Goal: Information Seeking & Learning: Check status

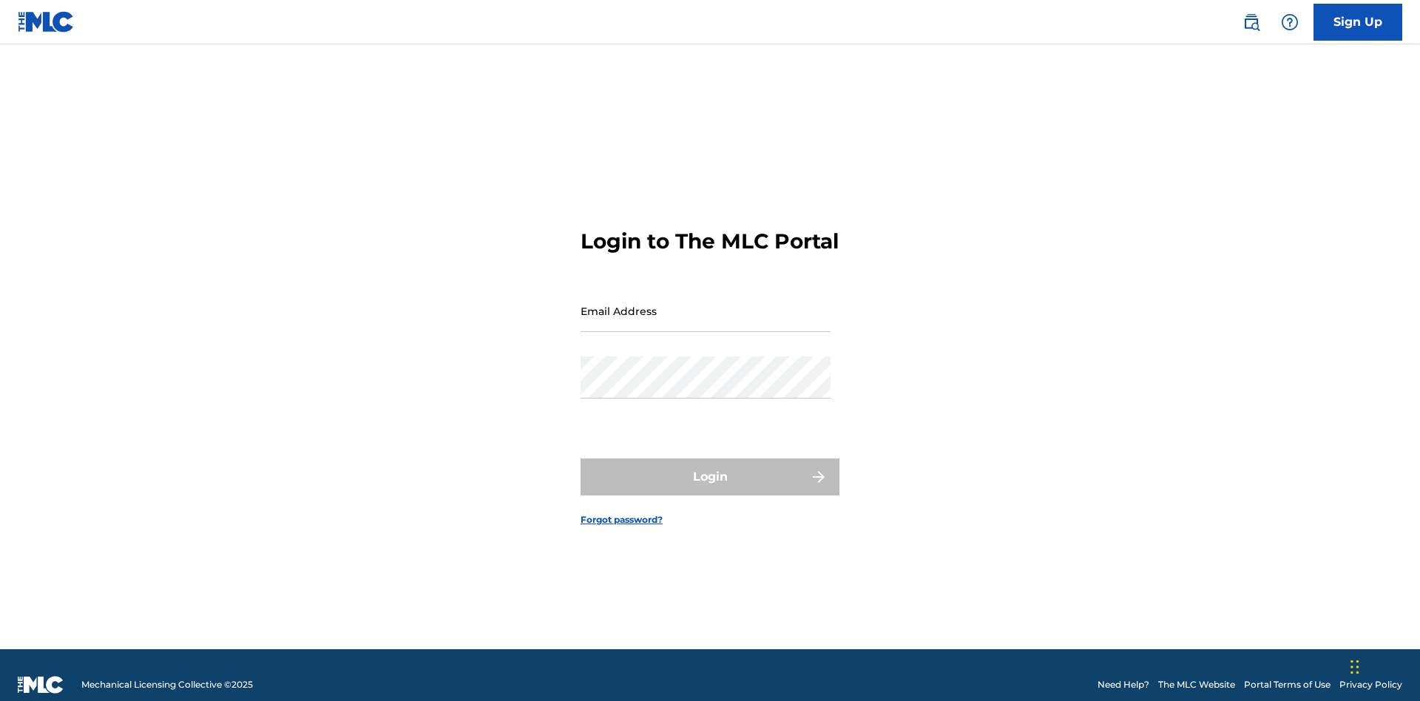
scroll to position [19, 0]
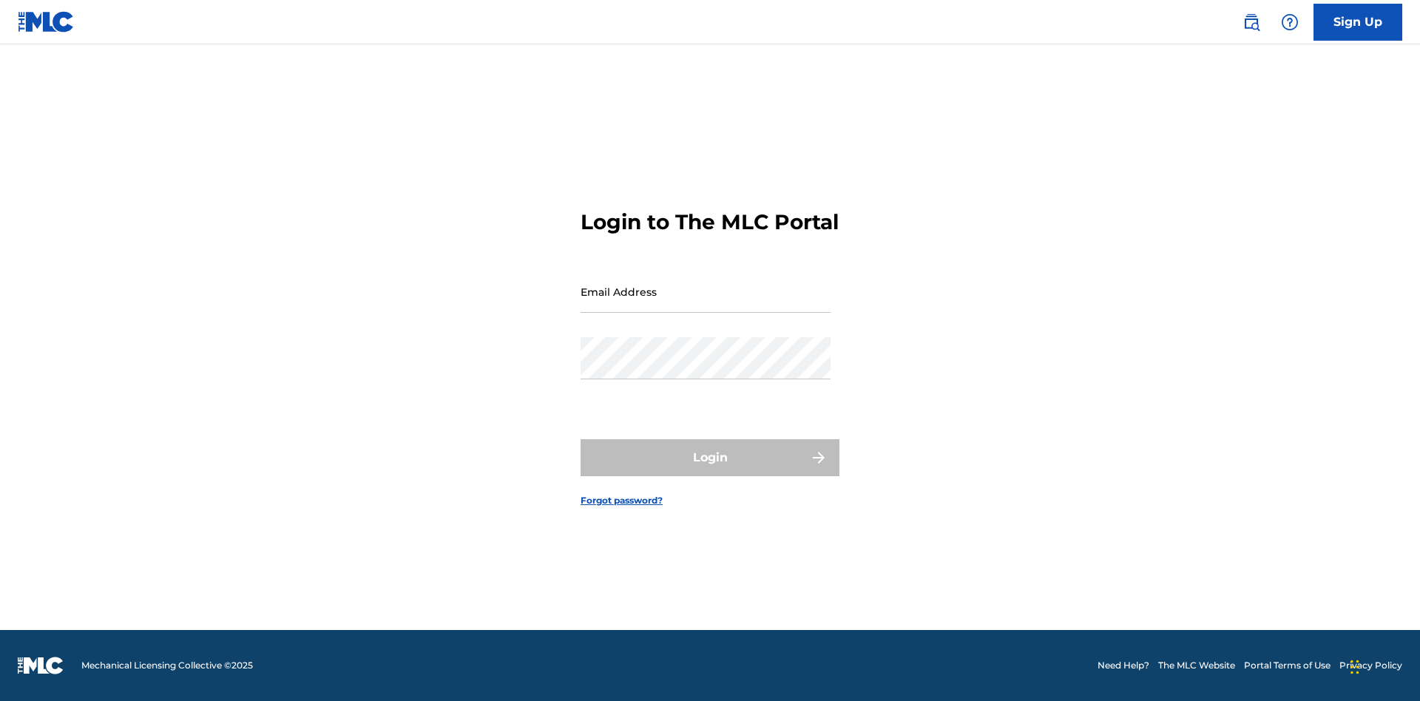
click at [706, 304] on input "Email Address" at bounding box center [706, 292] width 250 height 42
type input "[EMAIL_ADDRESS][DOMAIN_NAME]"
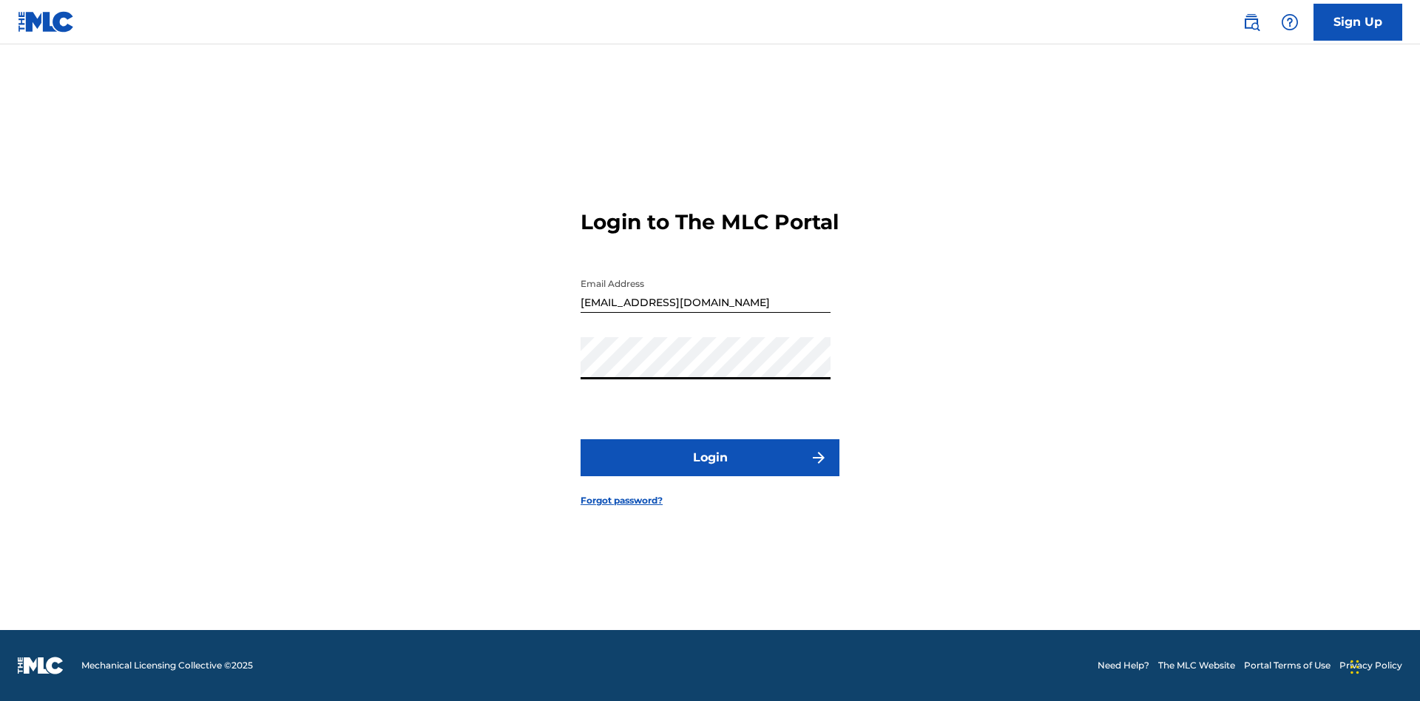
click at [710, 471] on button "Login" at bounding box center [710, 457] width 259 height 37
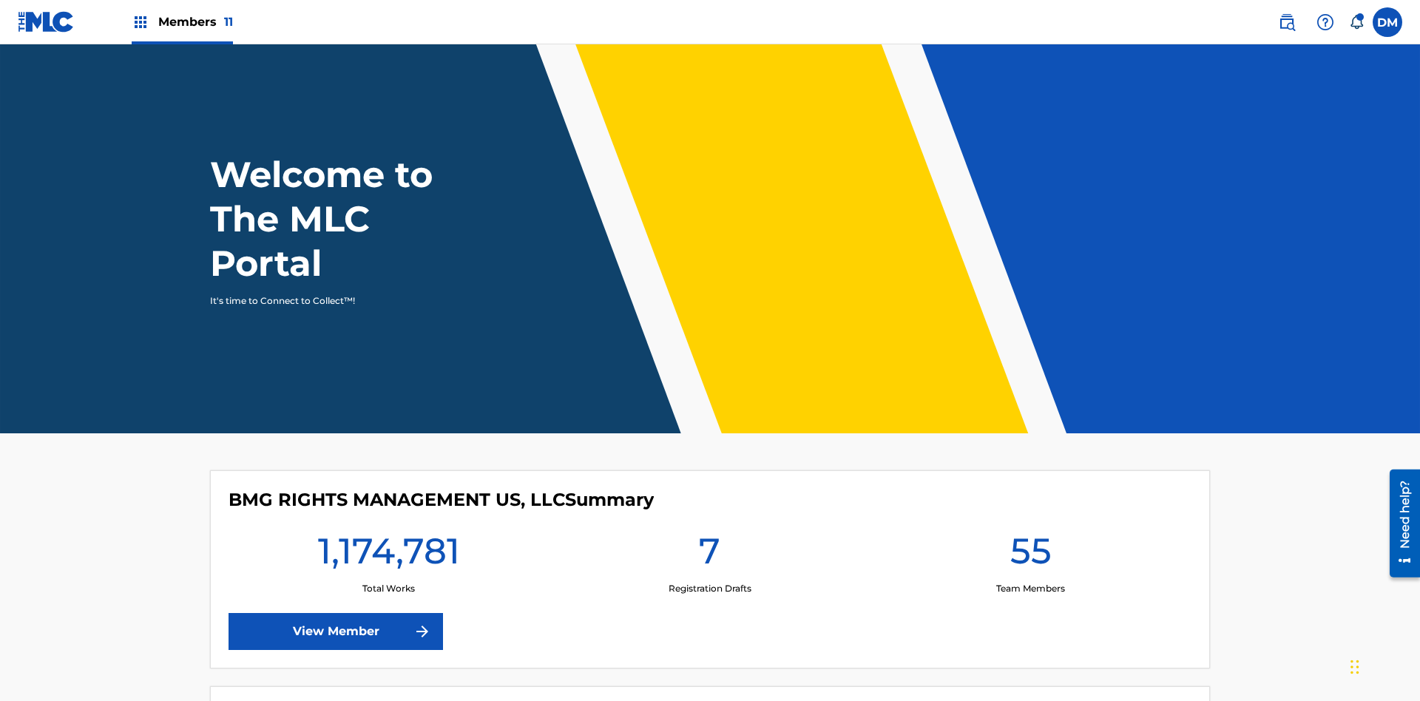
scroll to position [64, 0]
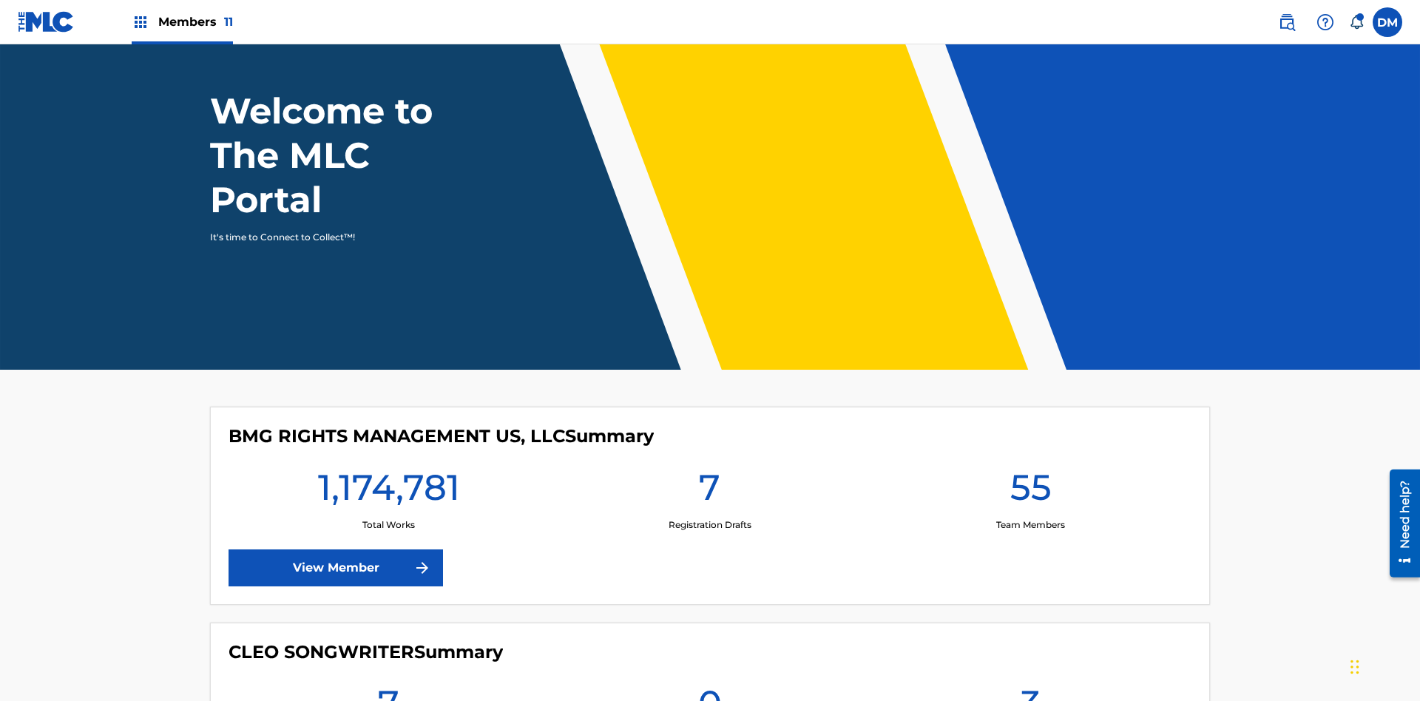
click at [182, 21] on span "Members 11" at bounding box center [195, 21] width 75 height 17
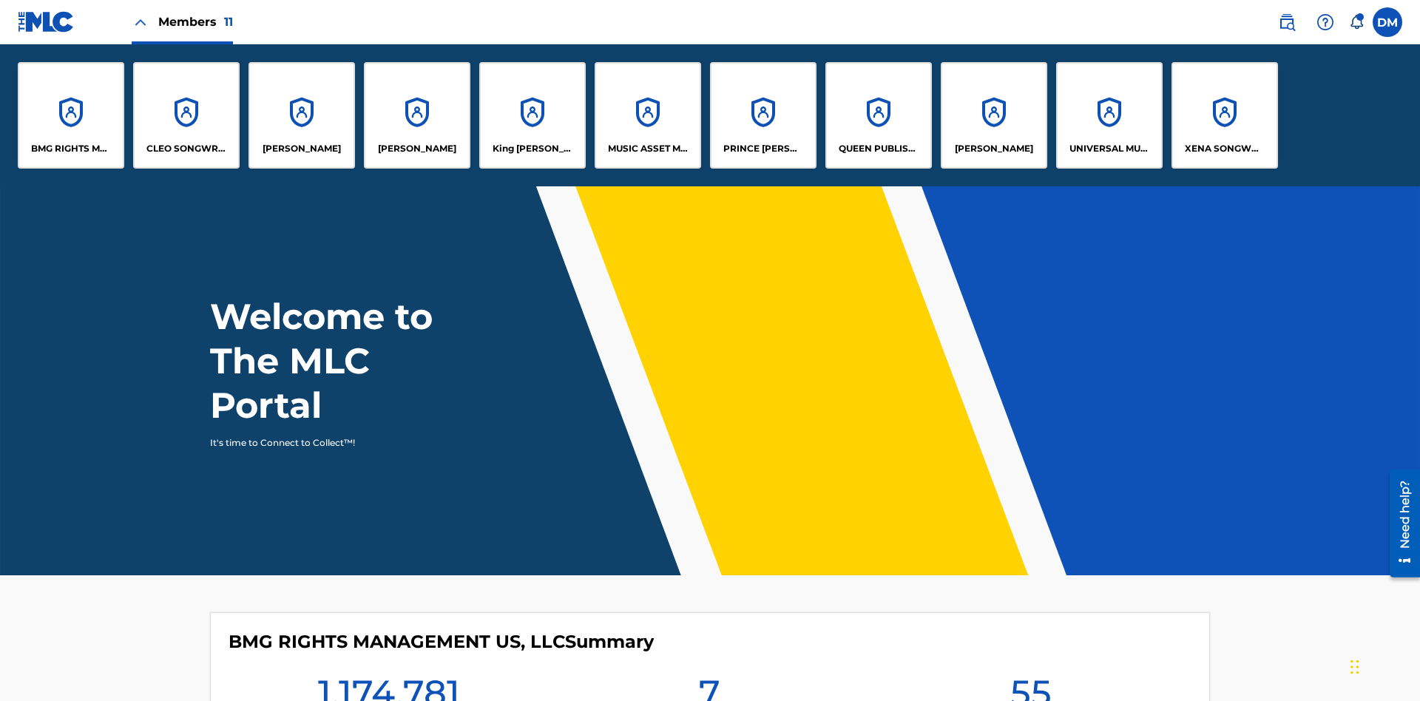
click at [1109, 149] on p "UNIVERSAL MUSIC PUB GROUP" at bounding box center [1110, 148] width 81 height 13
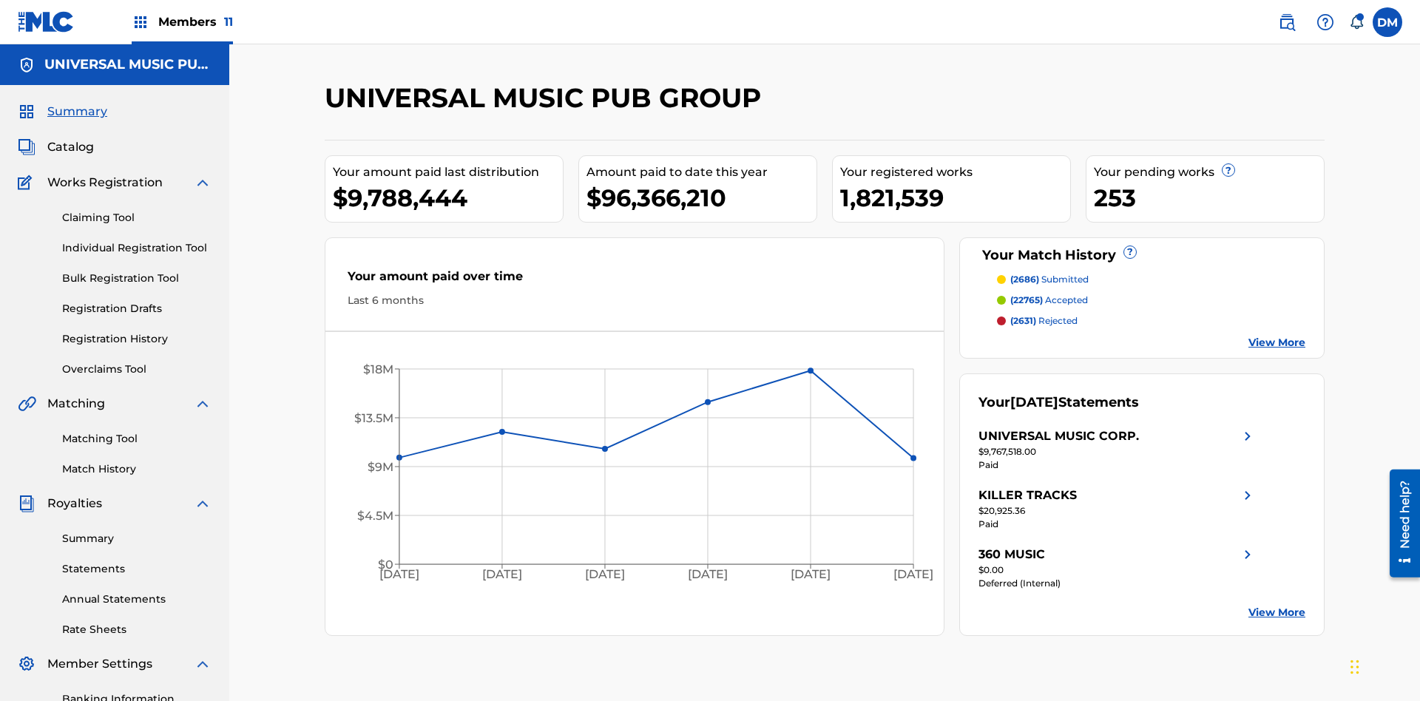
click at [137, 331] on link "Registration History" at bounding box center [136, 339] width 149 height 16
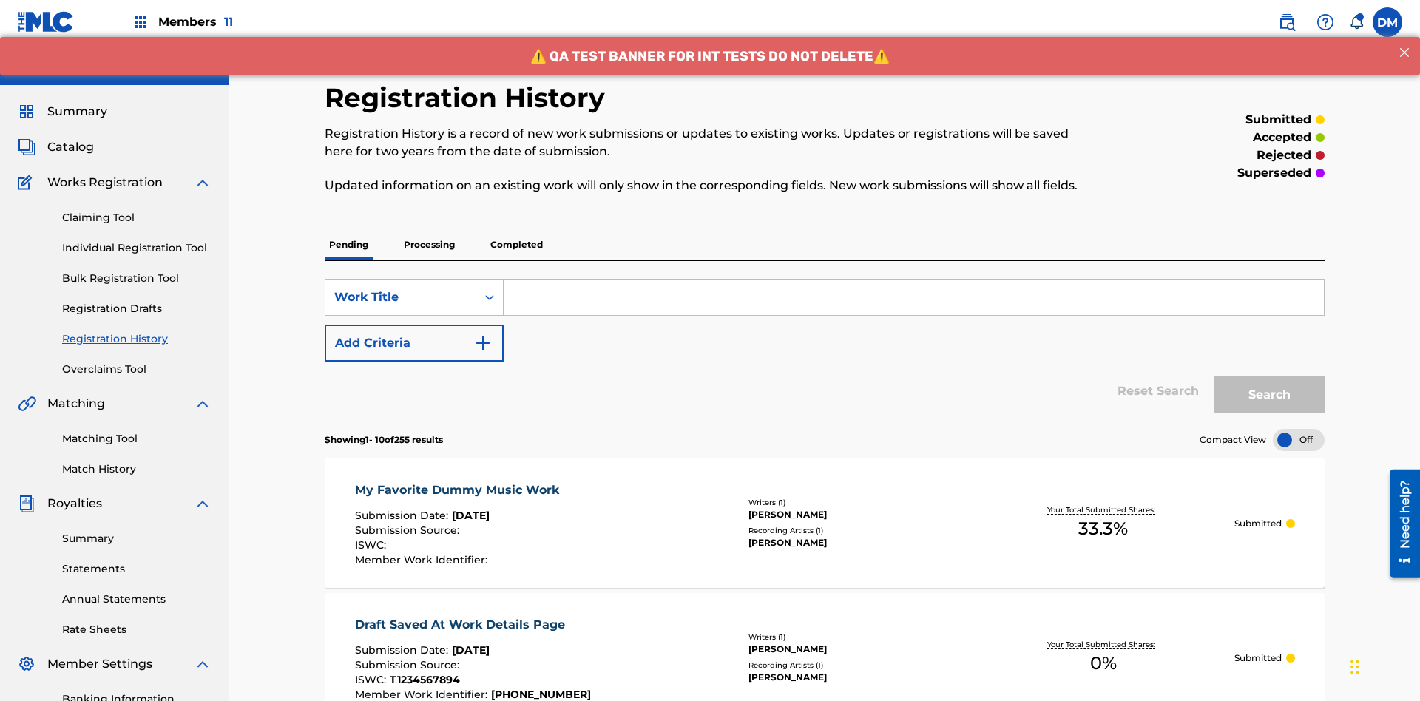
scroll to position [200, 0]
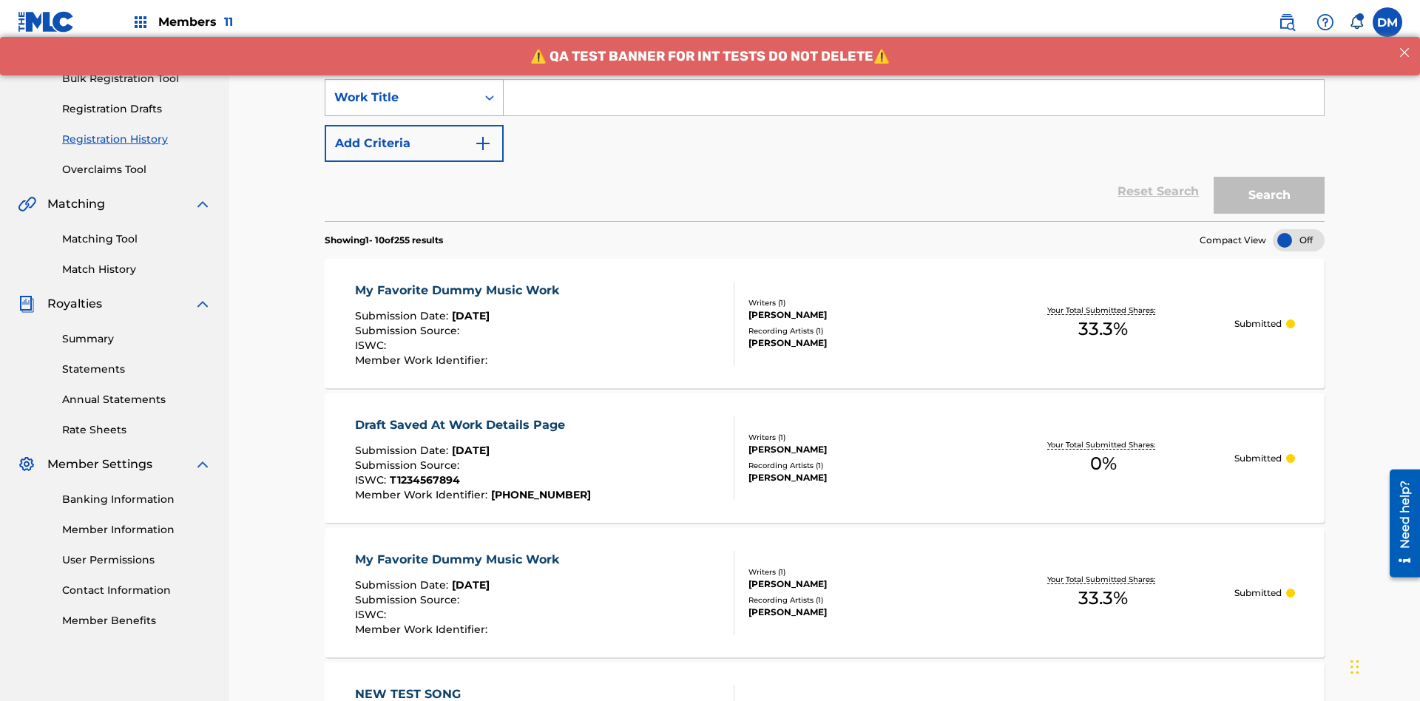
click at [401, 98] on div "Work Title" at bounding box center [400, 98] width 133 height 18
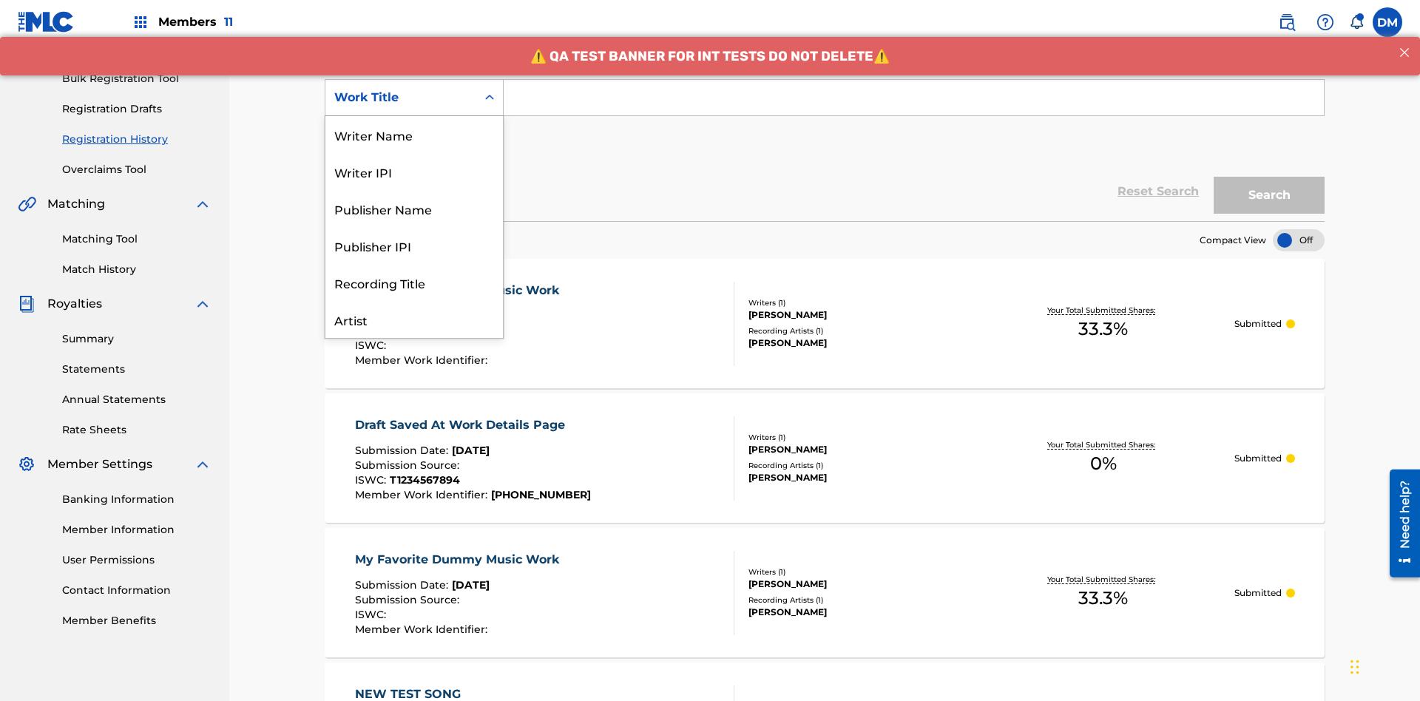
scroll to position [74, 0]
click at [414, 320] on div "Work Title" at bounding box center [415, 319] width 178 height 37
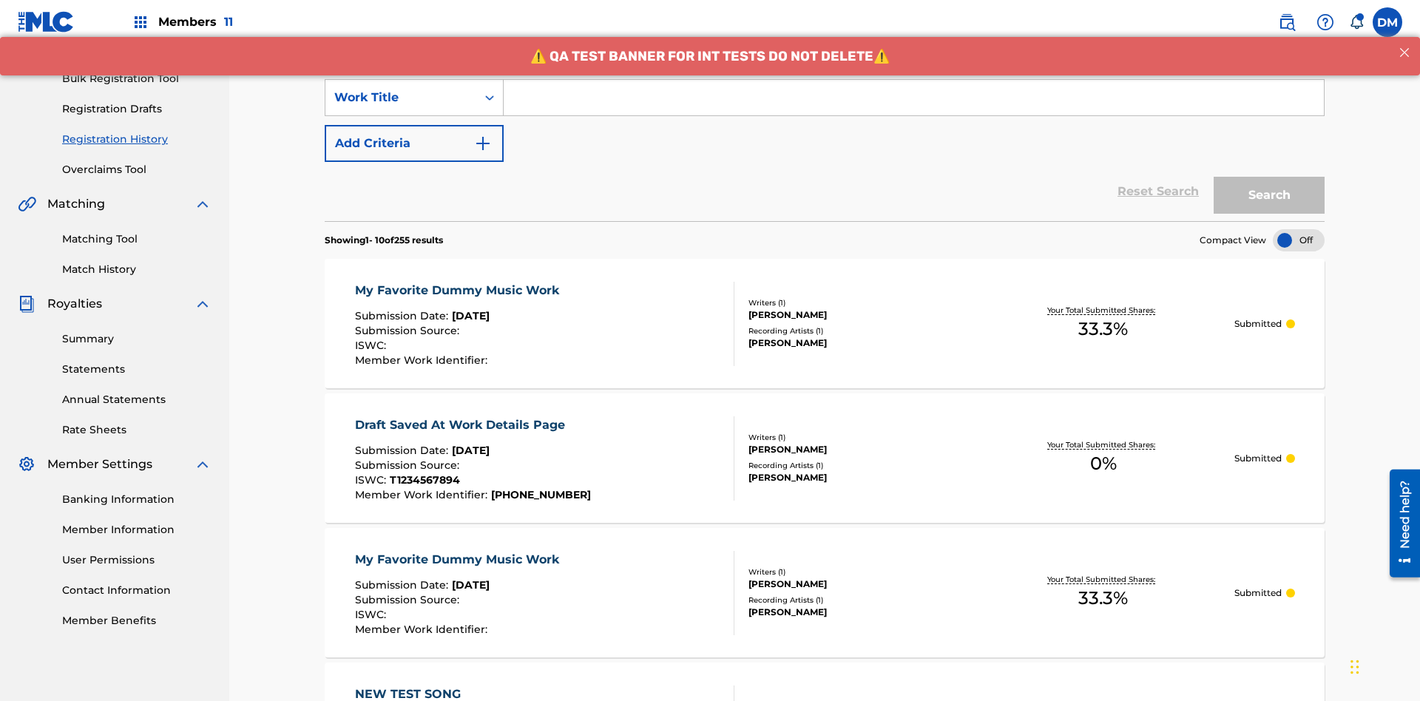
click at [414, 125] on button "Add Criteria" at bounding box center [414, 143] width 179 height 37
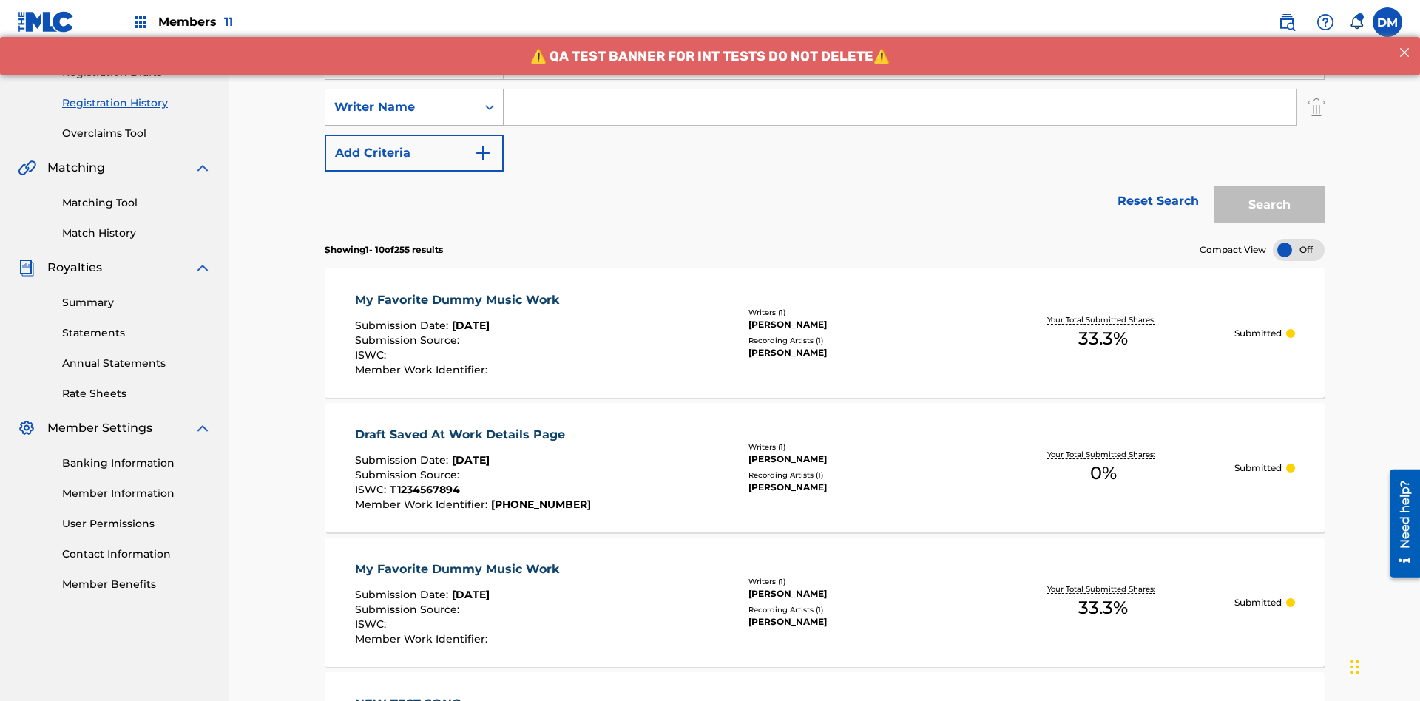
click at [401, 98] on div "Writer Name" at bounding box center [400, 107] width 133 height 18
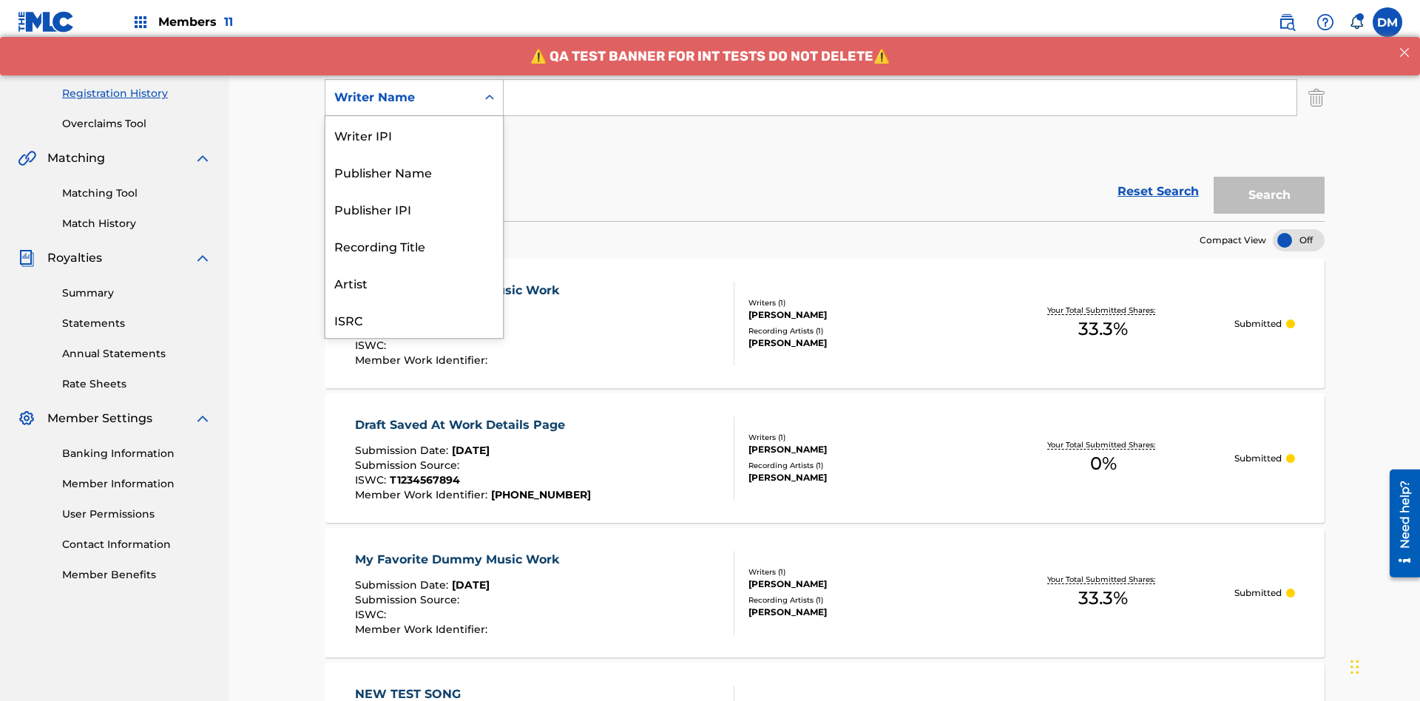
scroll to position [37, 0]
click at [414, 209] on div "Recording Title" at bounding box center [415, 208] width 178 height 37
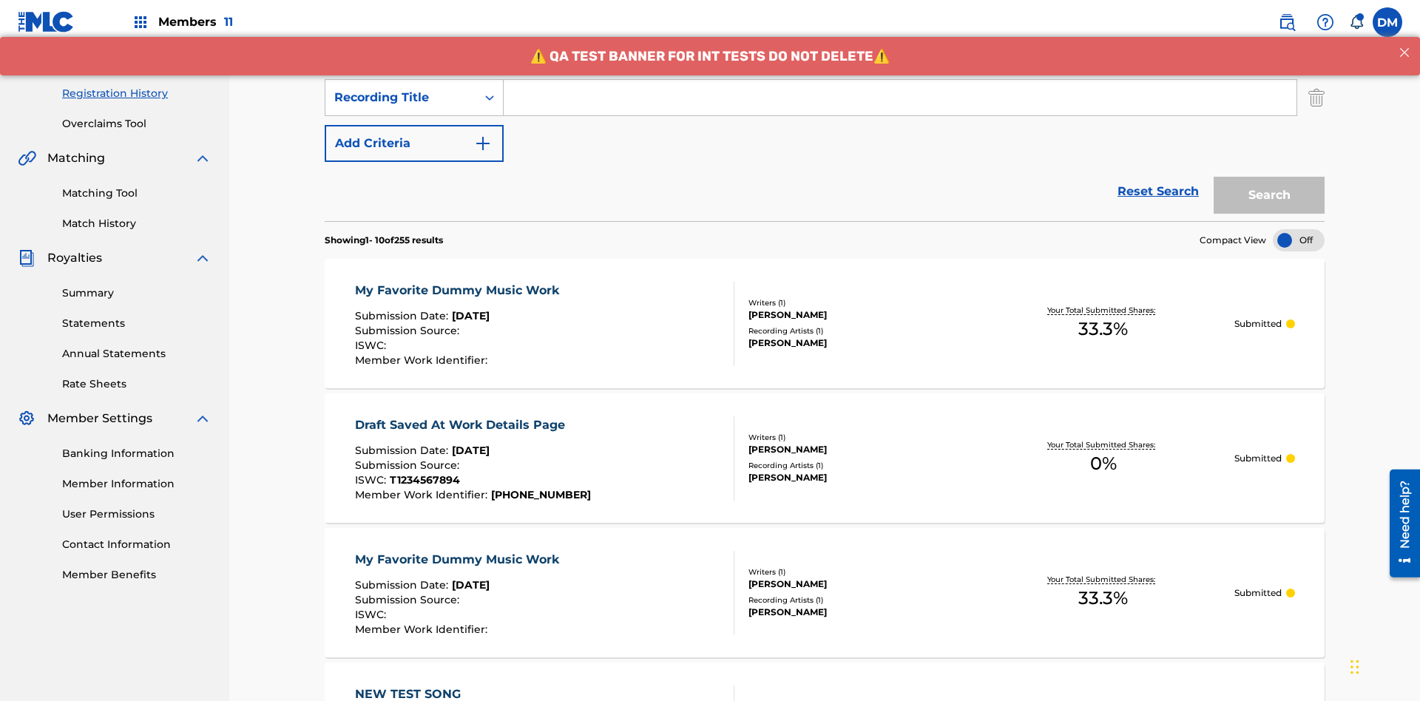
click at [414, 125] on button "Add Criteria" at bounding box center [414, 143] width 179 height 37
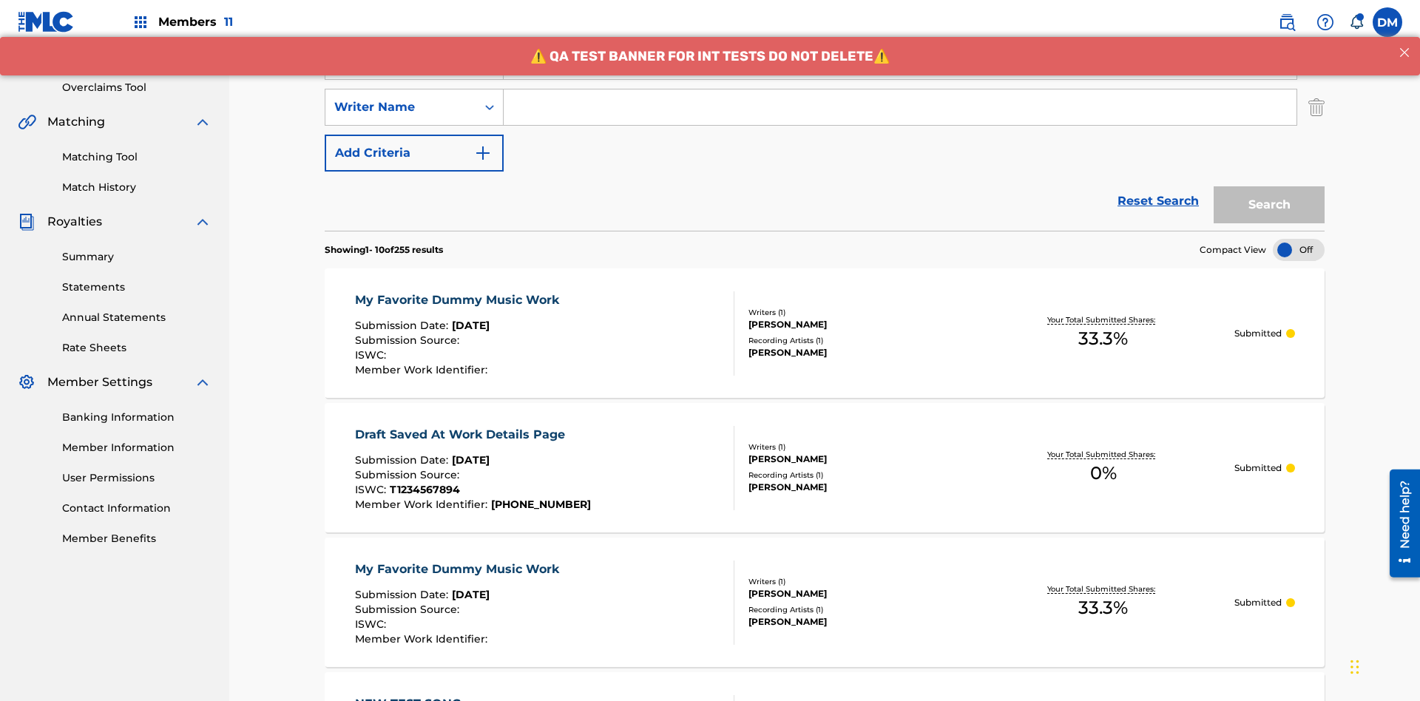
scroll to position [291, 0]
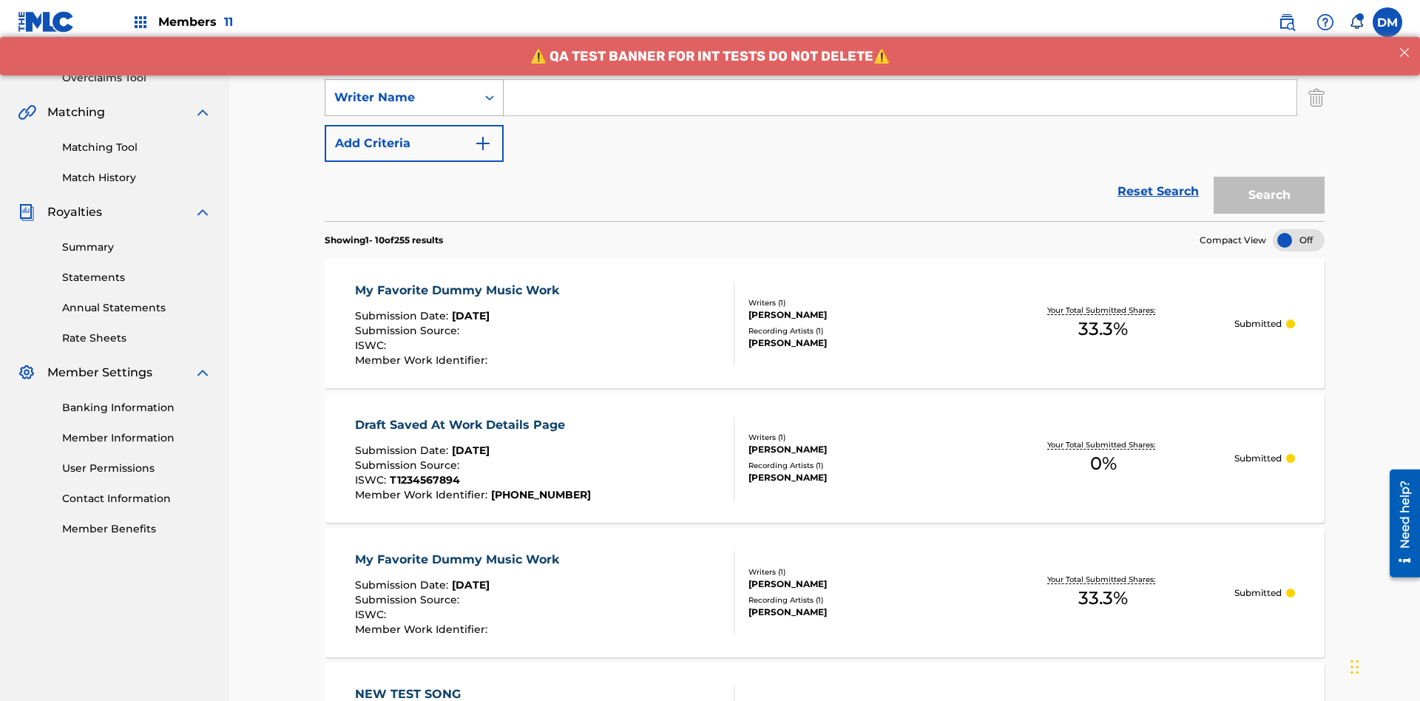
click at [401, 98] on div "Writer Name" at bounding box center [400, 98] width 133 height 18
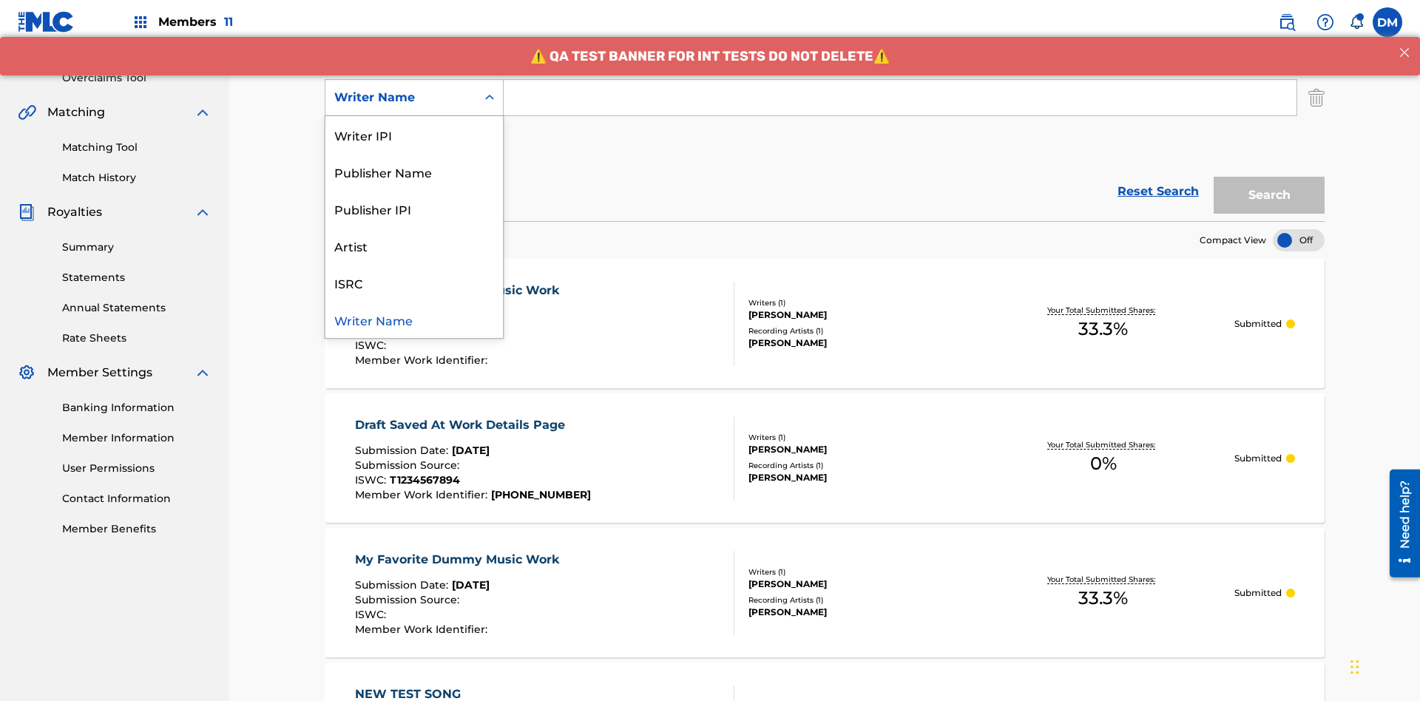
click at [414, 283] on div "ISRC" at bounding box center [415, 282] width 178 height 37
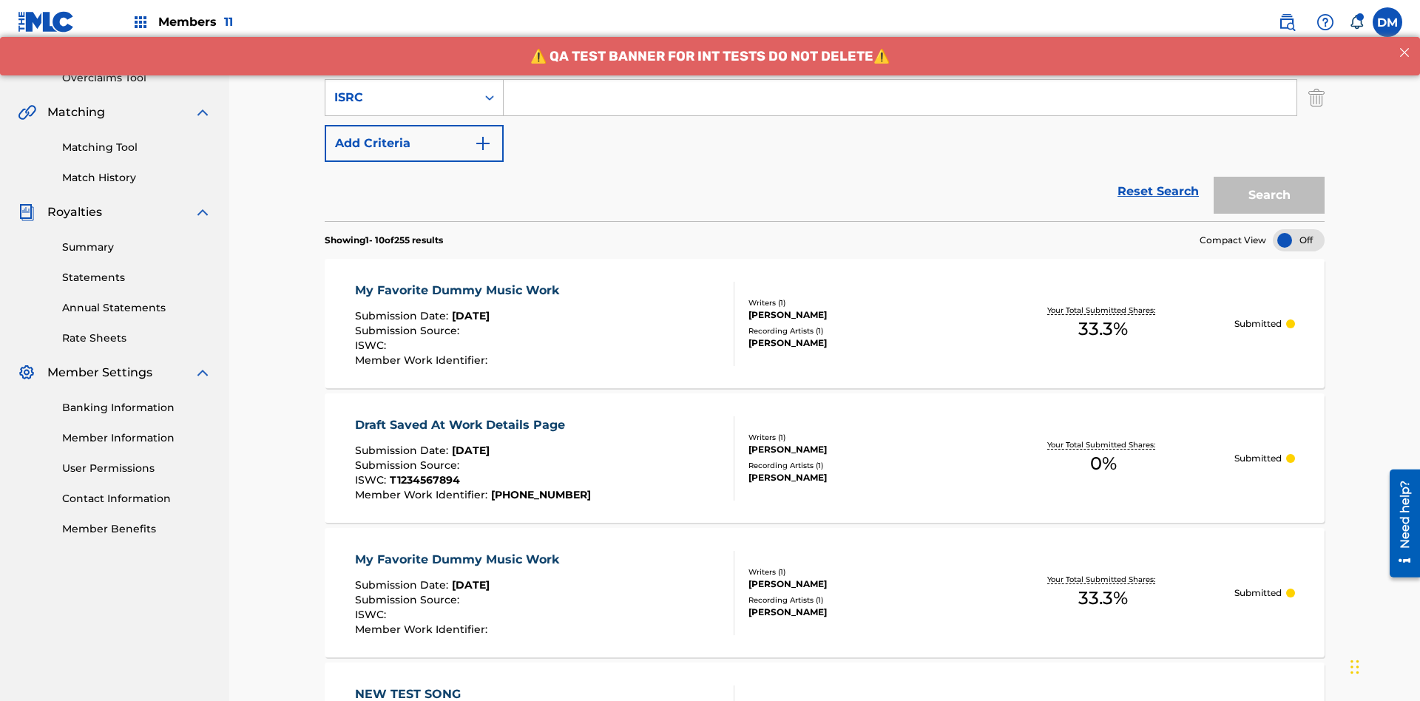
click at [414, 125] on button "Add Criteria" at bounding box center [414, 143] width 179 height 37
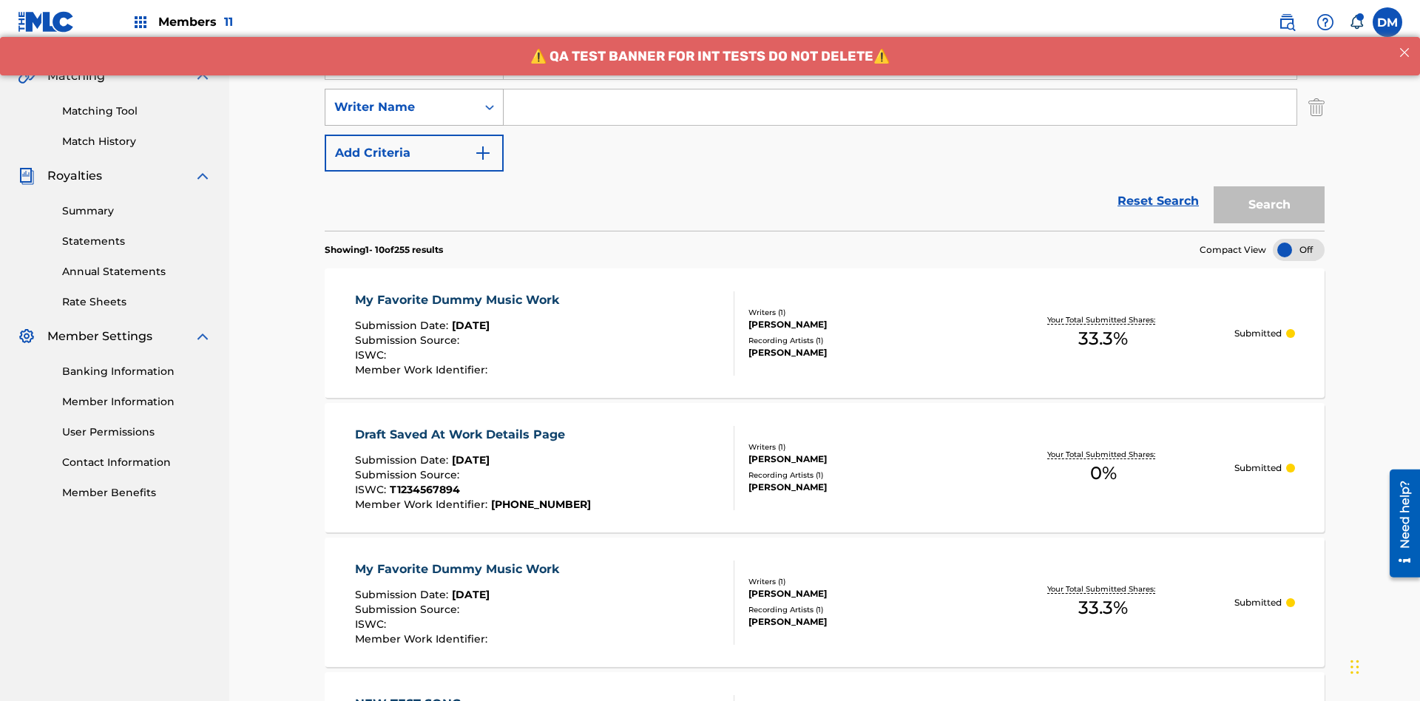
click at [401, 98] on div "Writer Name" at bounding box center [400, 107] width 133 height 18
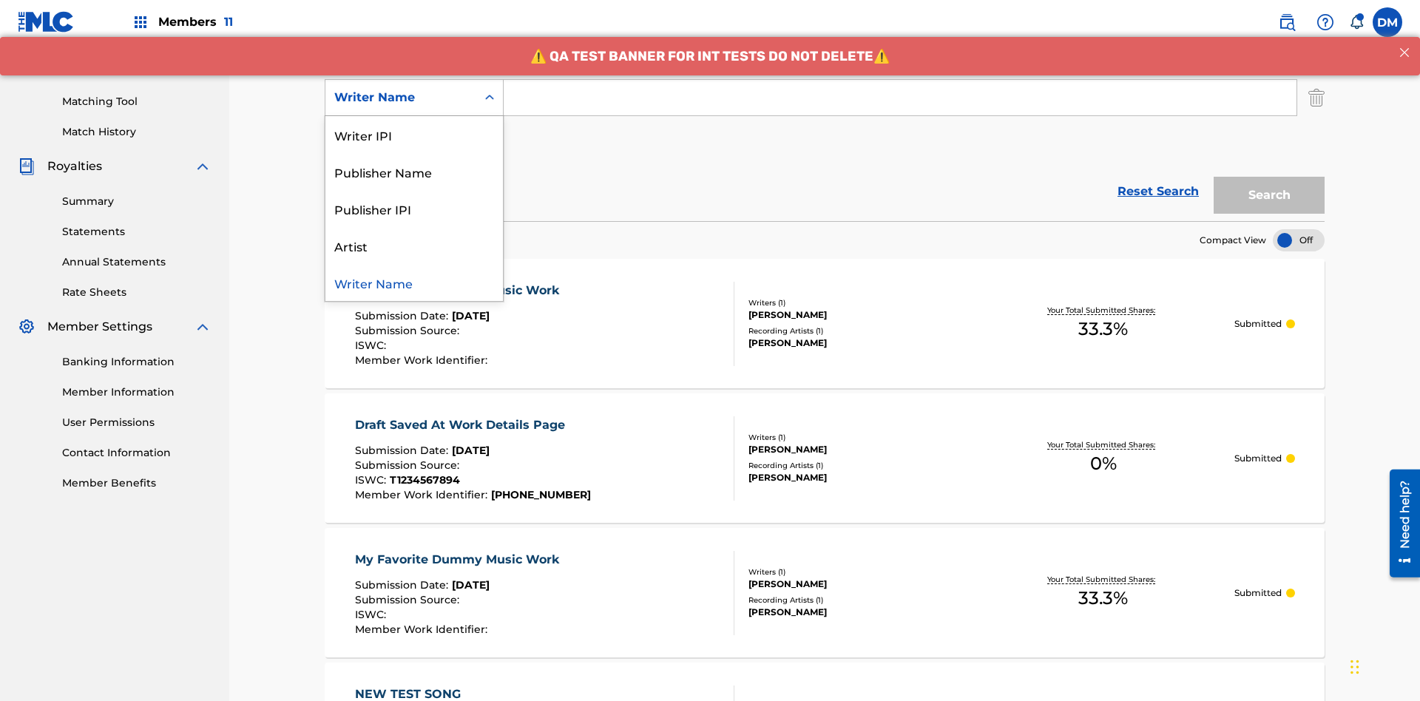
click at [414, 283] on div "Writer Name" at bounding box center [415, 282] width 178 height 37
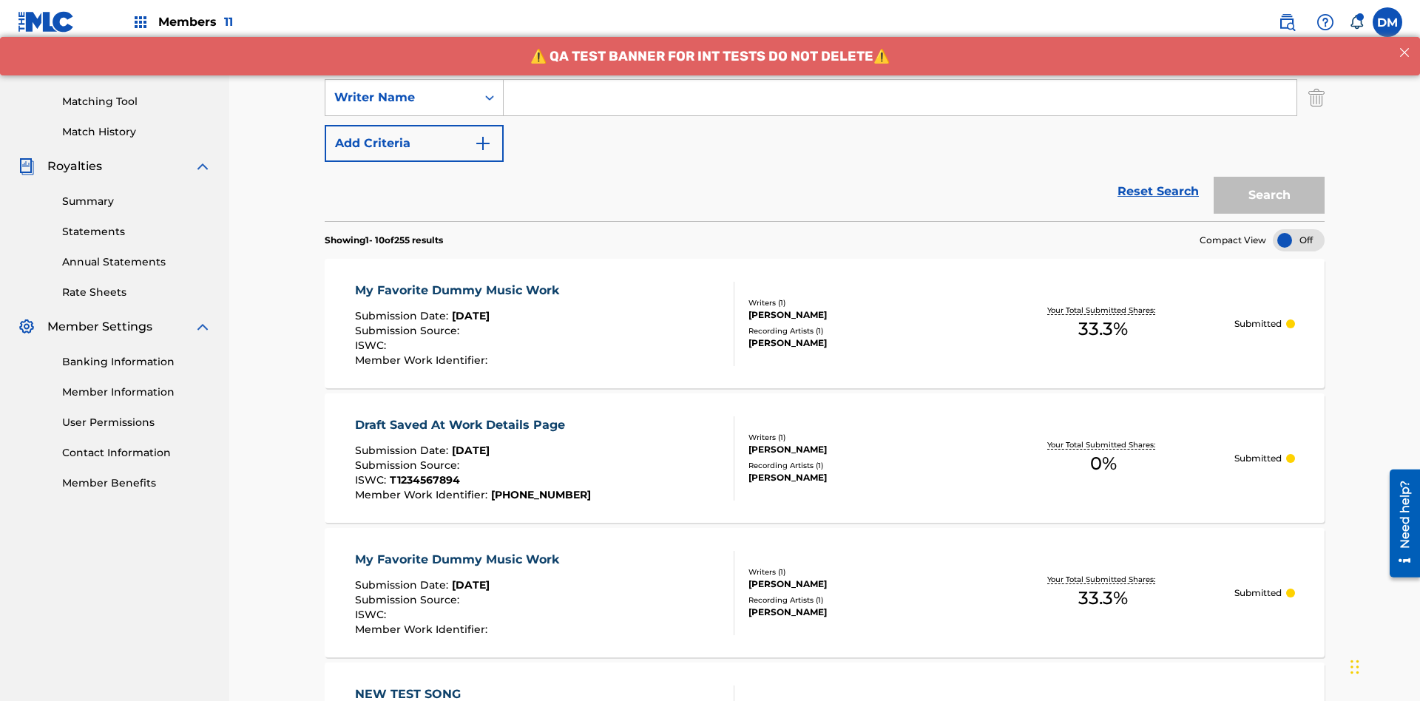
click at [414, 125] on button "Add Criteria" at bounding box center [414, 143] width 179 height 37
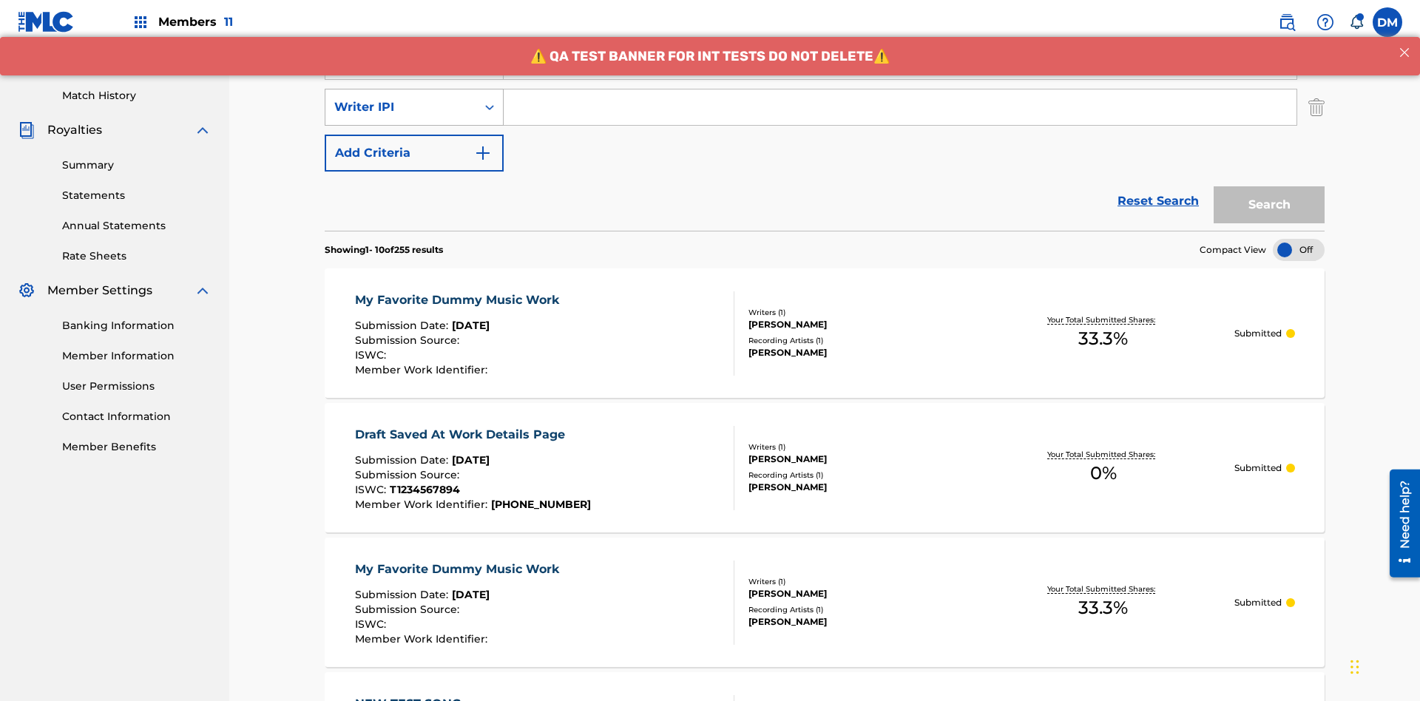
click at [401, 98] on div "Writer IPI" at bounding box center [400, 107] width 133 height 18
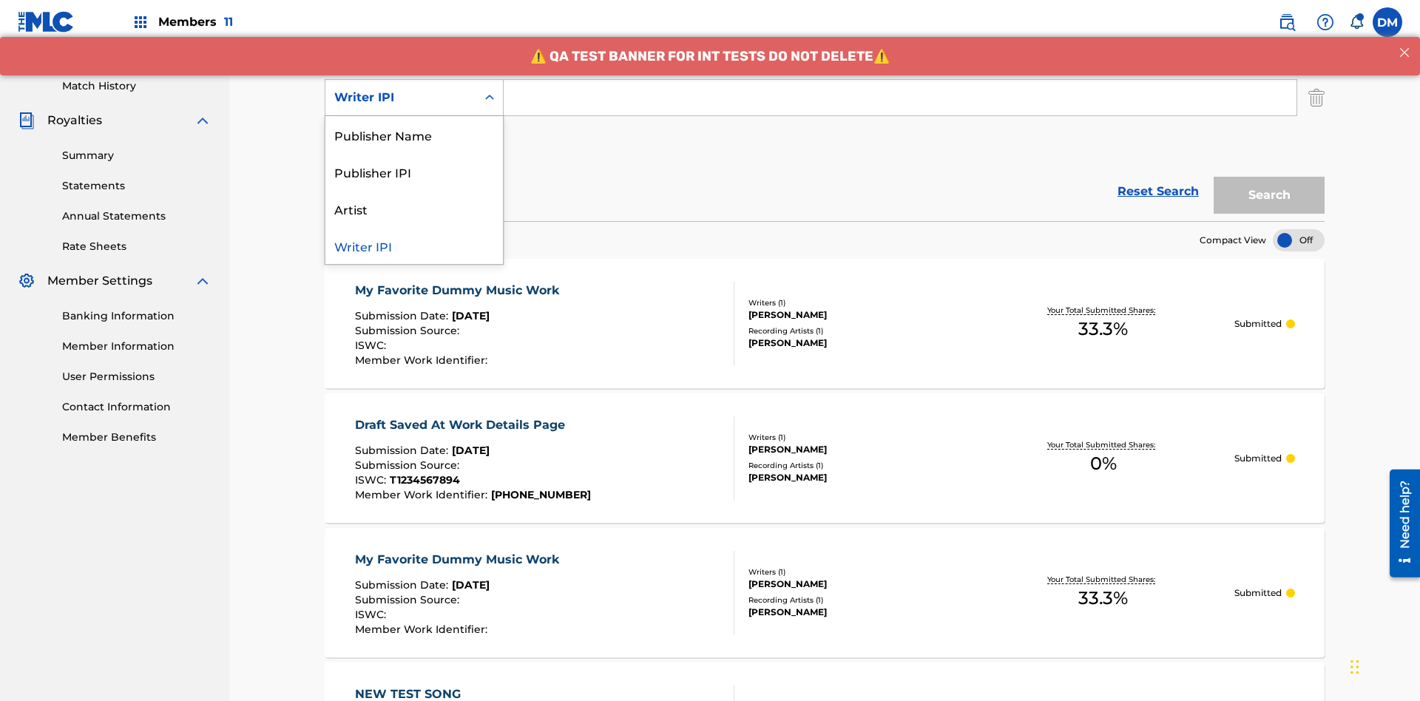
click at [414, 135] on div "Publisher Name" at bounding box center [415, 134] width 178 height 37
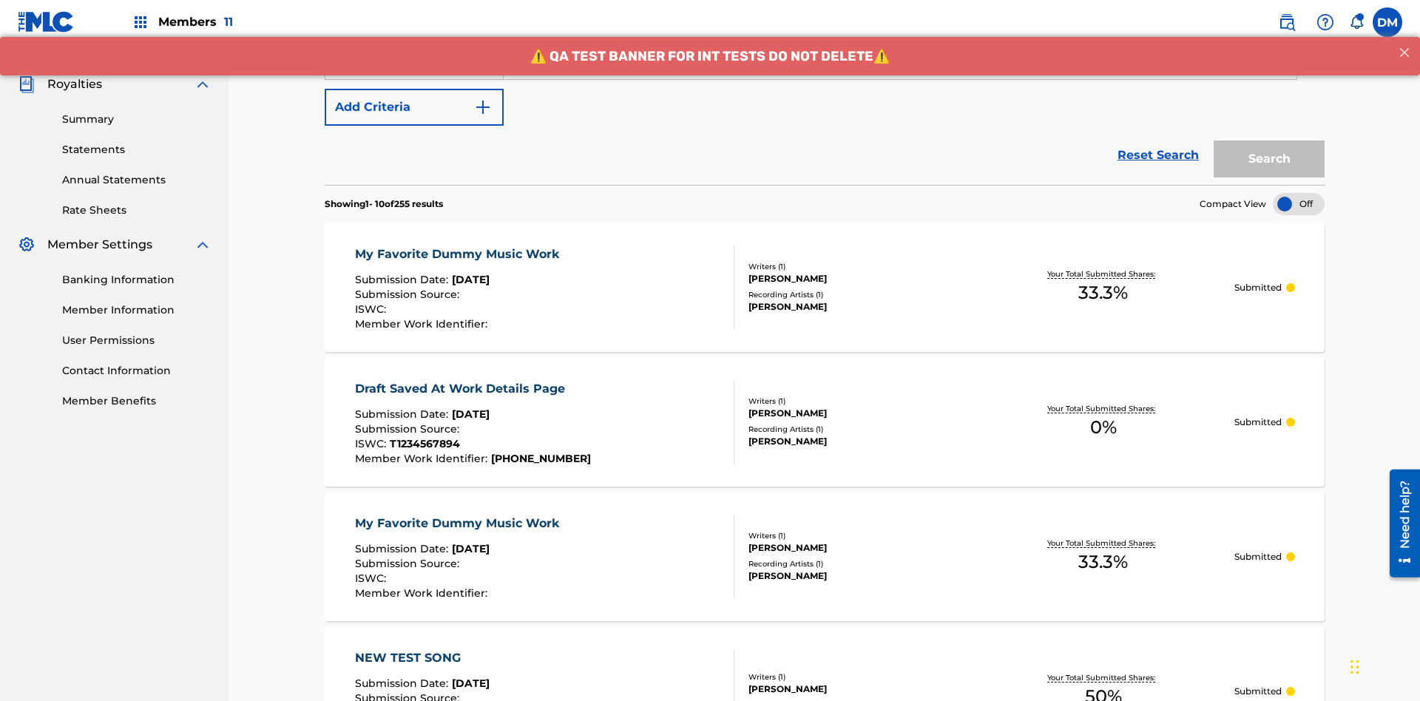
click at [414, 107] on button "Add Criteria" at bounding box center [414, 107] width 179 height 37
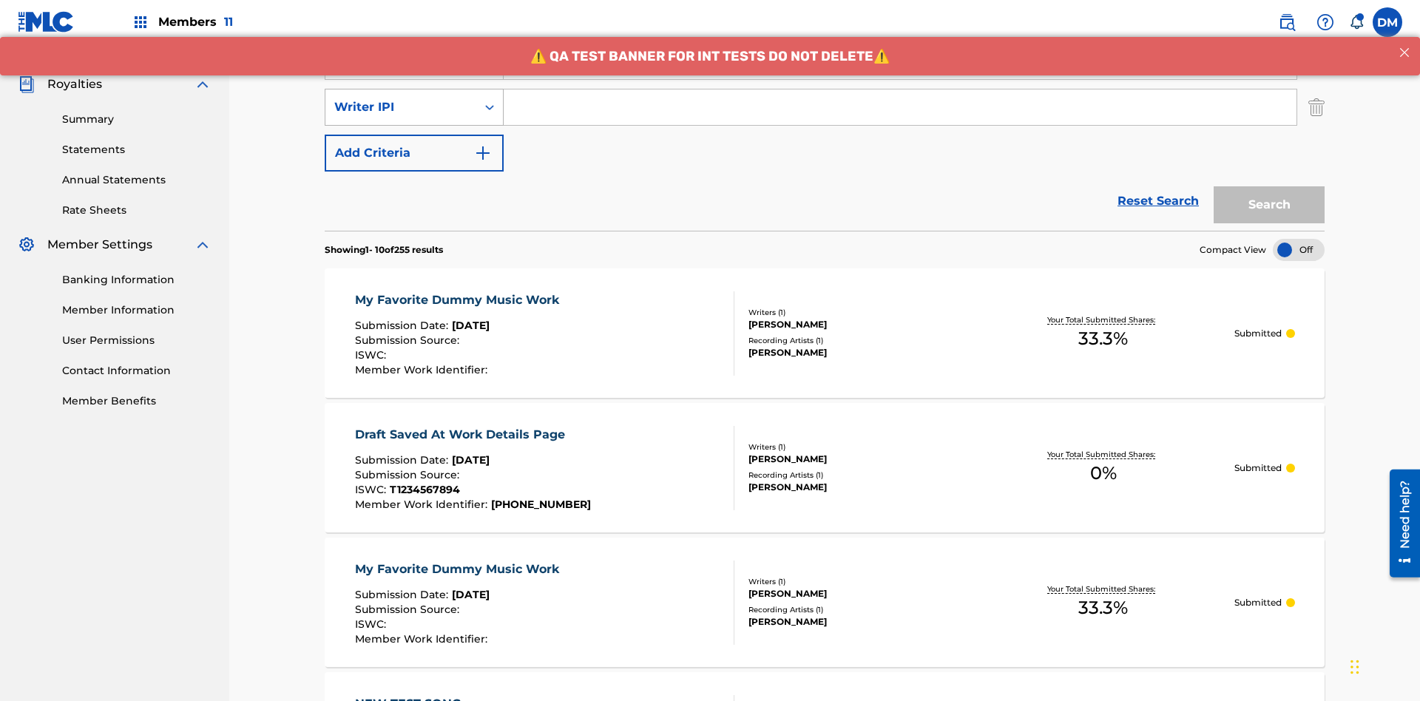
click at [401, 98] on div "Writer IPI" at bounding box center [400, 107] width 133 height 18
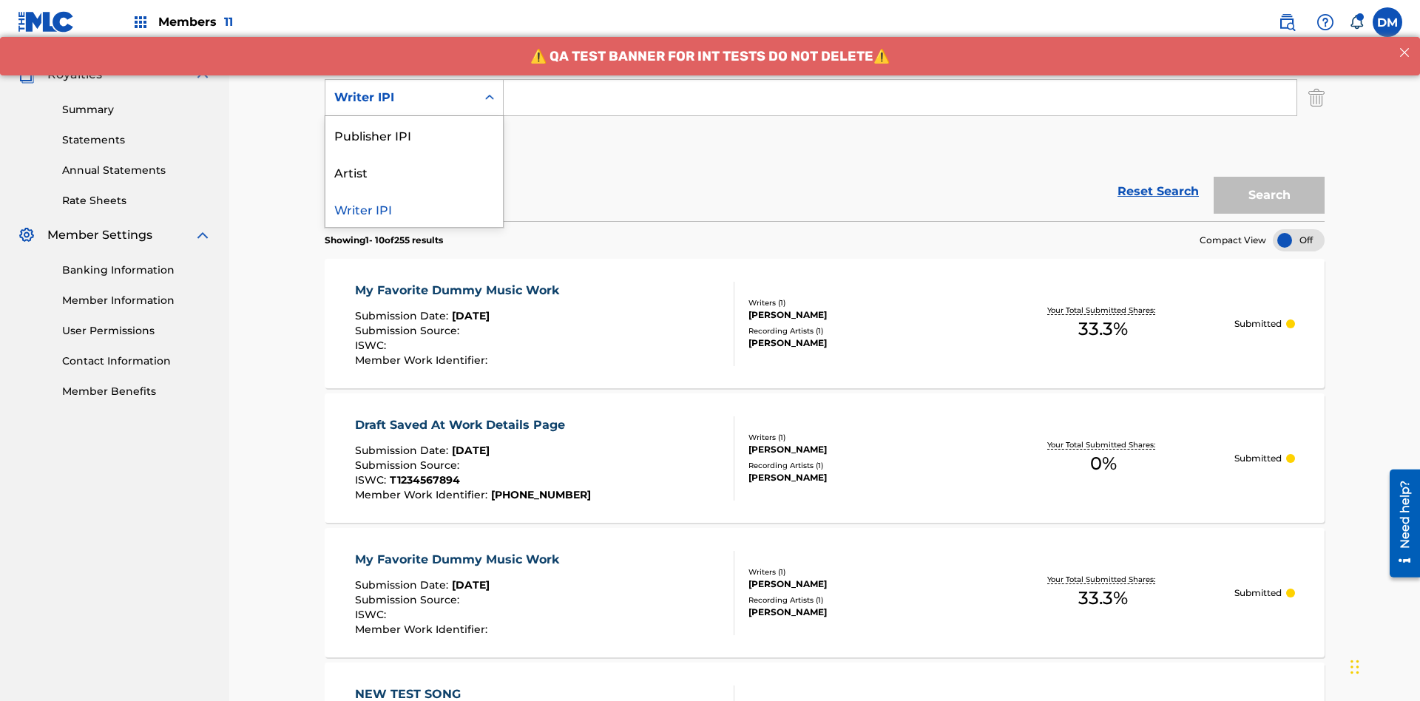
click at [414, 135] on div "Publisher IPI" at bounding box center [415, 134] width 178 height 37
click at [414, 125] on button "Add Criteria" at bounding box center [414, 143] width 179 height 37
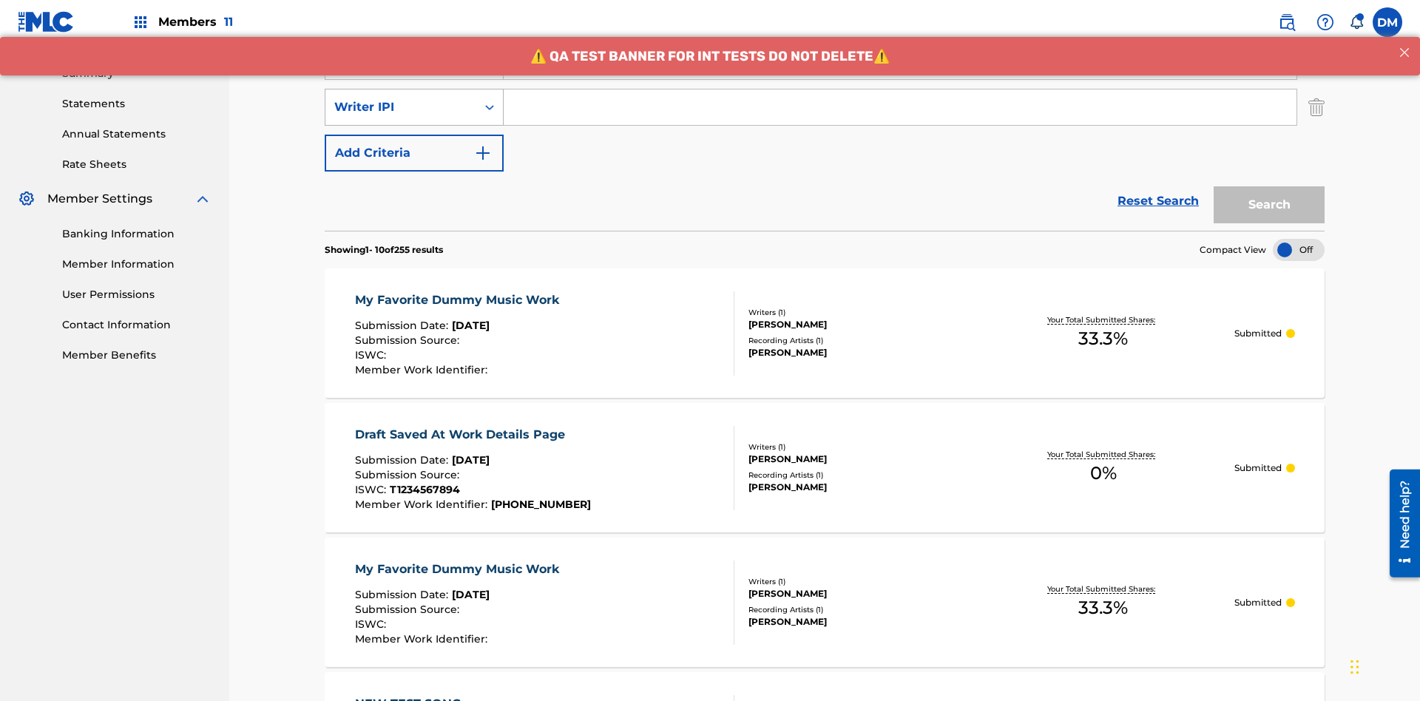
click at [401, 98] on div "Writer IPI" at bounding box center [400, 107] width 133 height 18
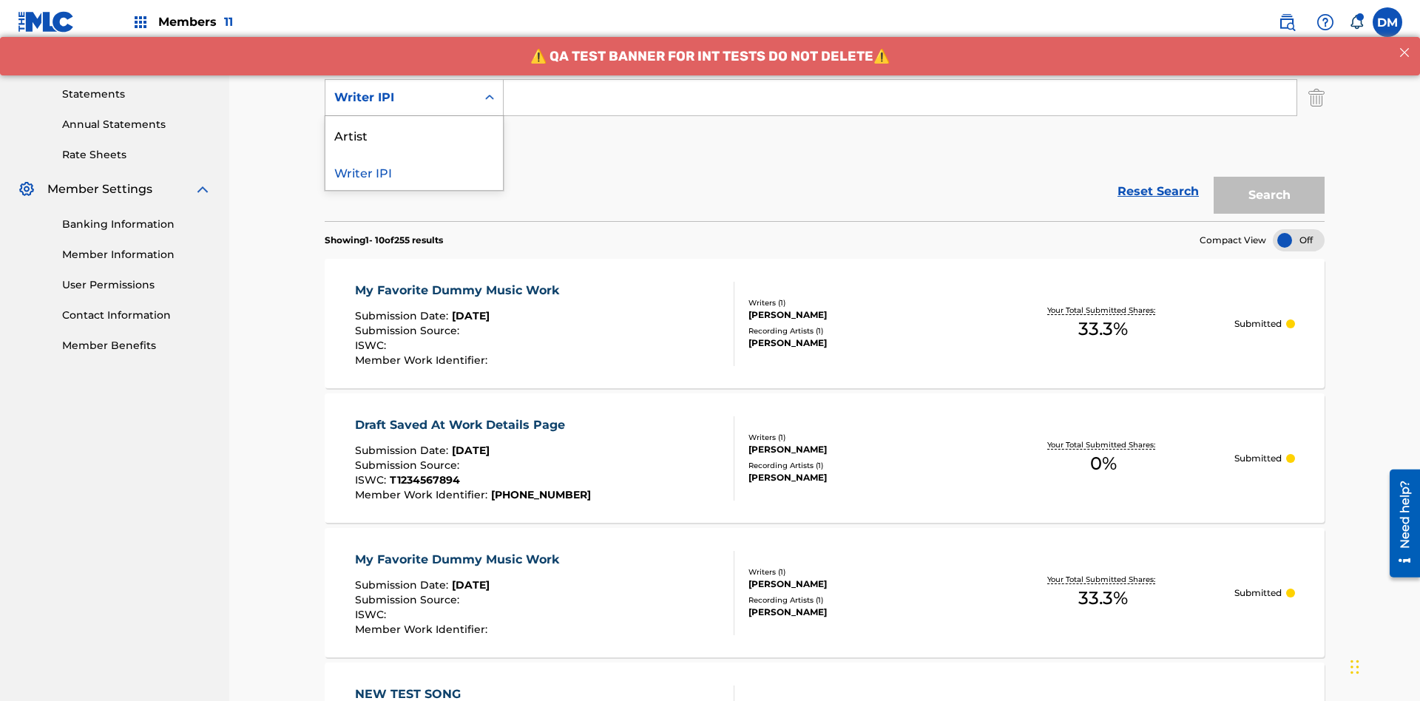
click at [414, 135] on div "Artist" at bounding box center [415, 134] width 178 height 37
click at [414, 125] on button "Add Criteria" at bounding box center [414, 143] width 179 height 37
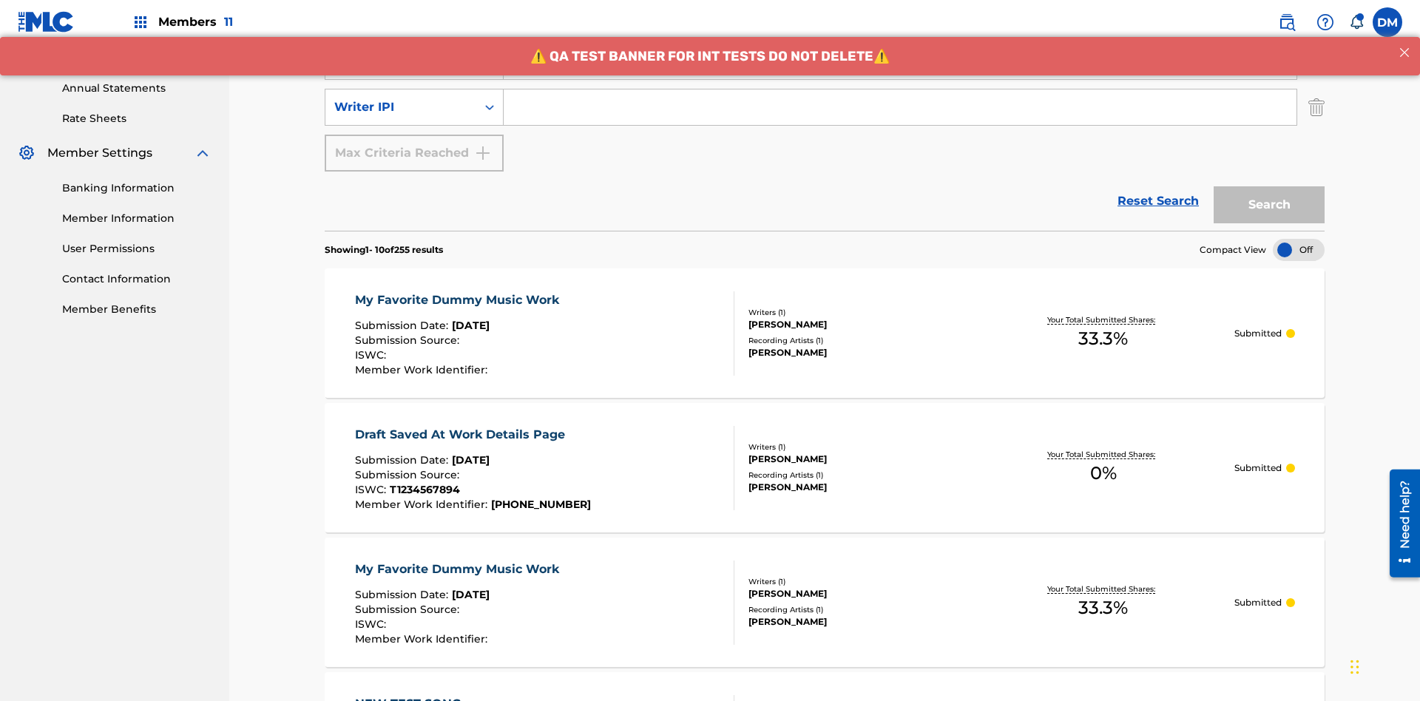
scroll to position [521, 0]
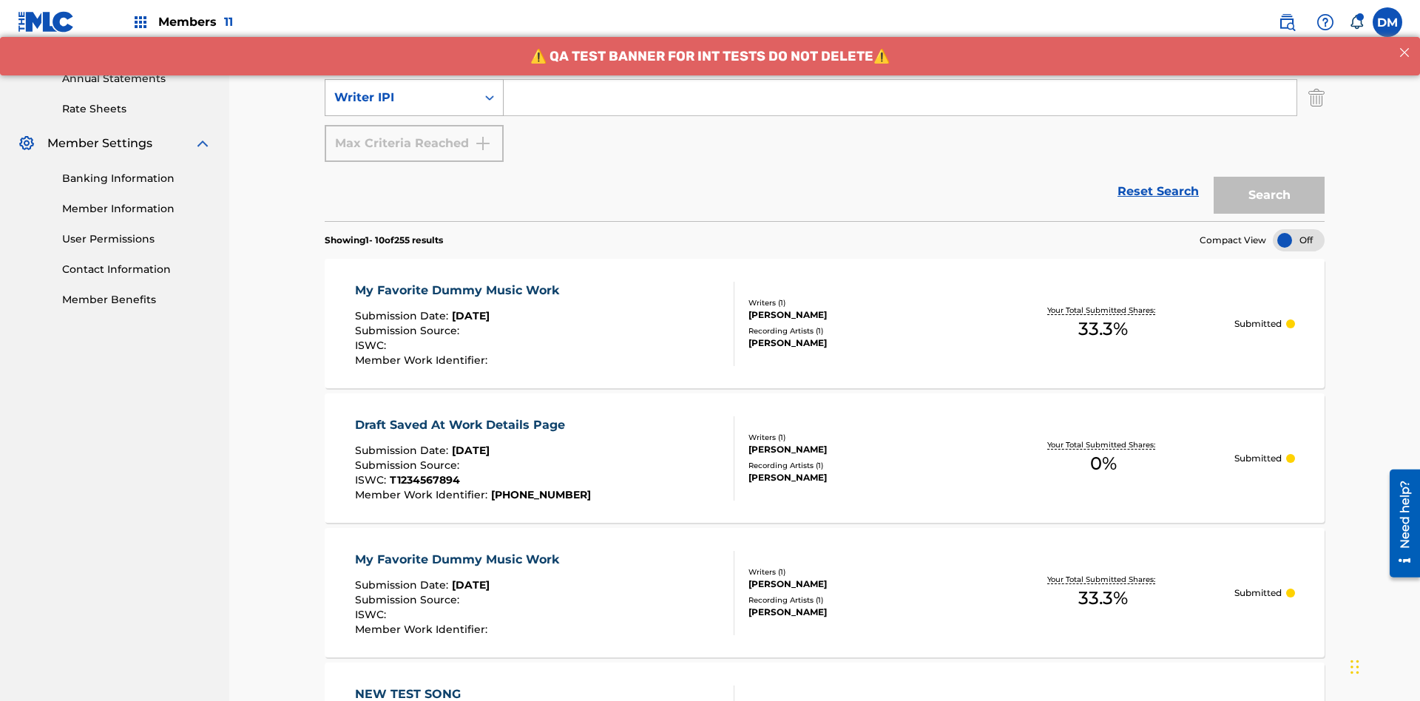
click at [401, 98] on div "Writer IPI" at bounding box center [400, 98] width 133 height 18
click at [414, 135] on div "Writer IPI" at bounding box center [415, 134] width 178 height 37
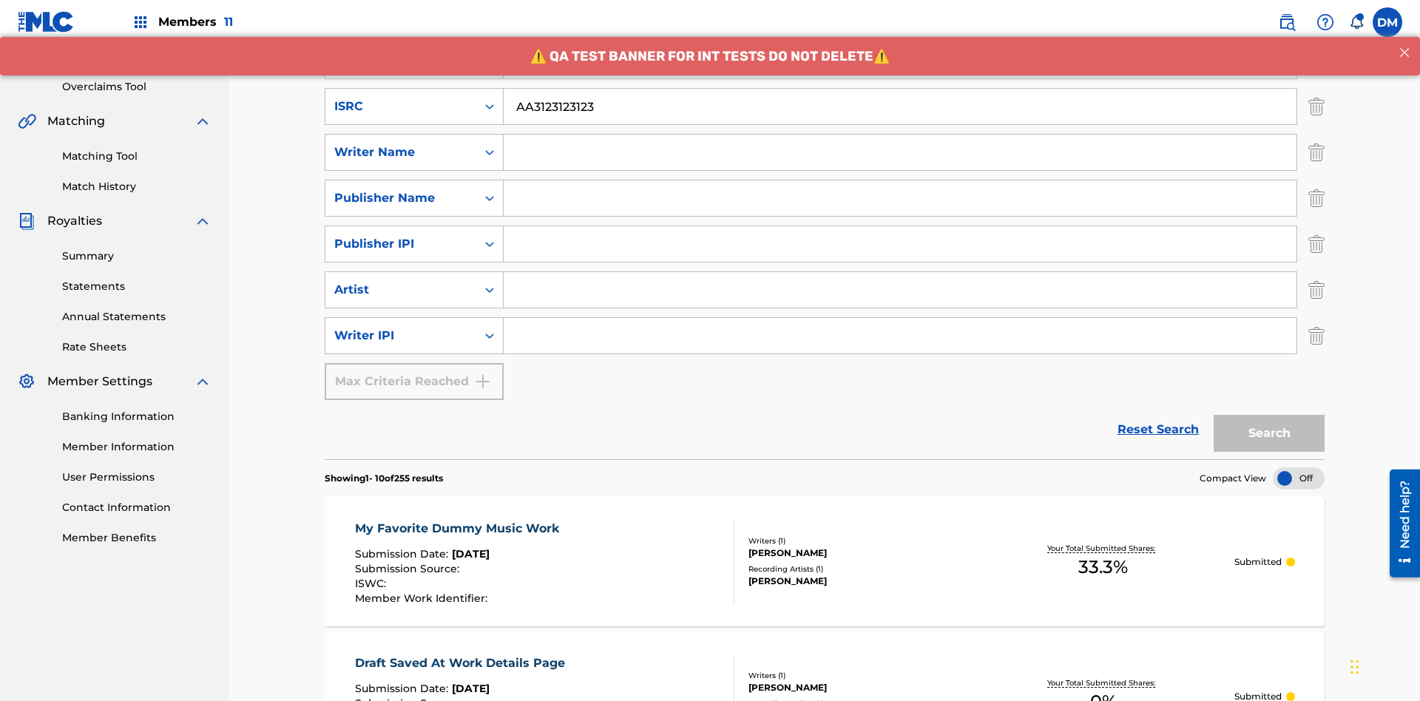
scroll to position [191, 0]
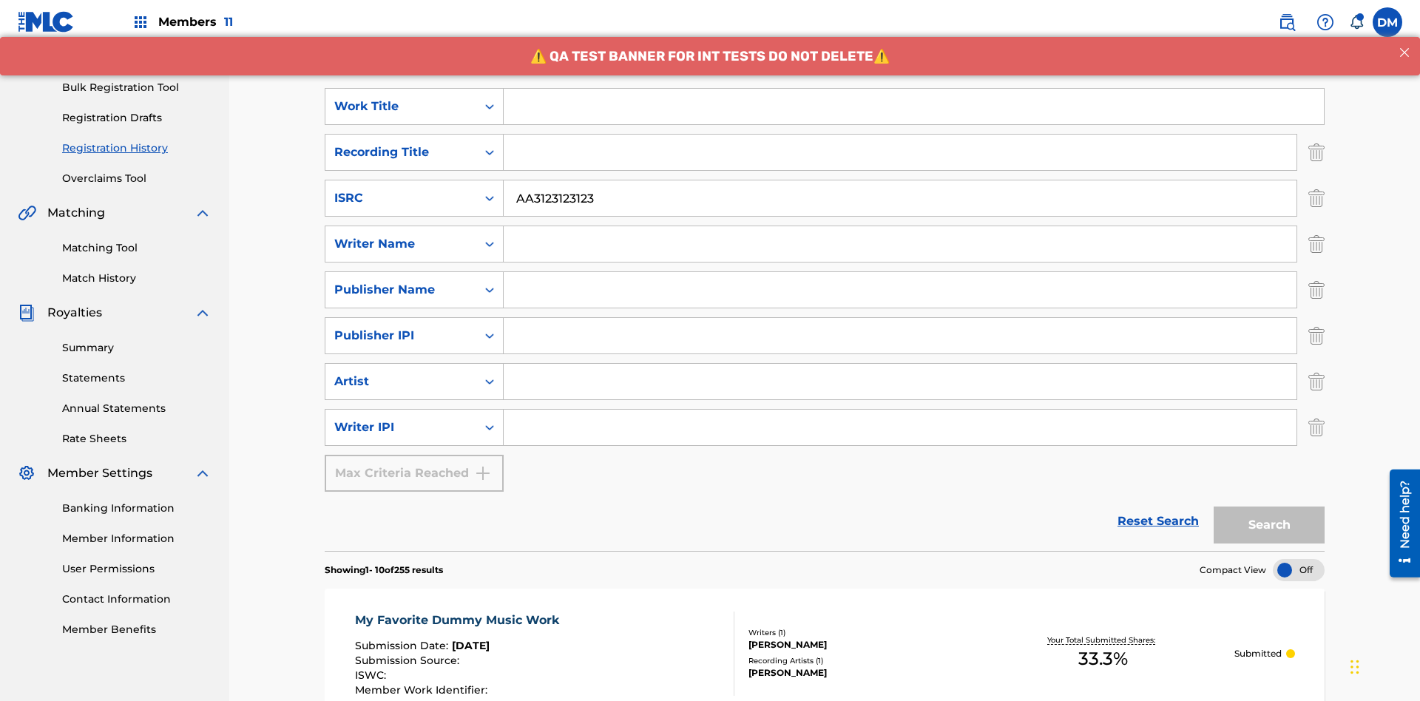
type input "AA3123123123"
click at [914, 107] on input "Search Form" at bounding box center [914, 107] width 820 height 36
type input "MY FAVORITE DUMMY MUSIC WORK"
click at [900, 226] on input "Search Form" at bounding box center [900, 244] width 793 height 36
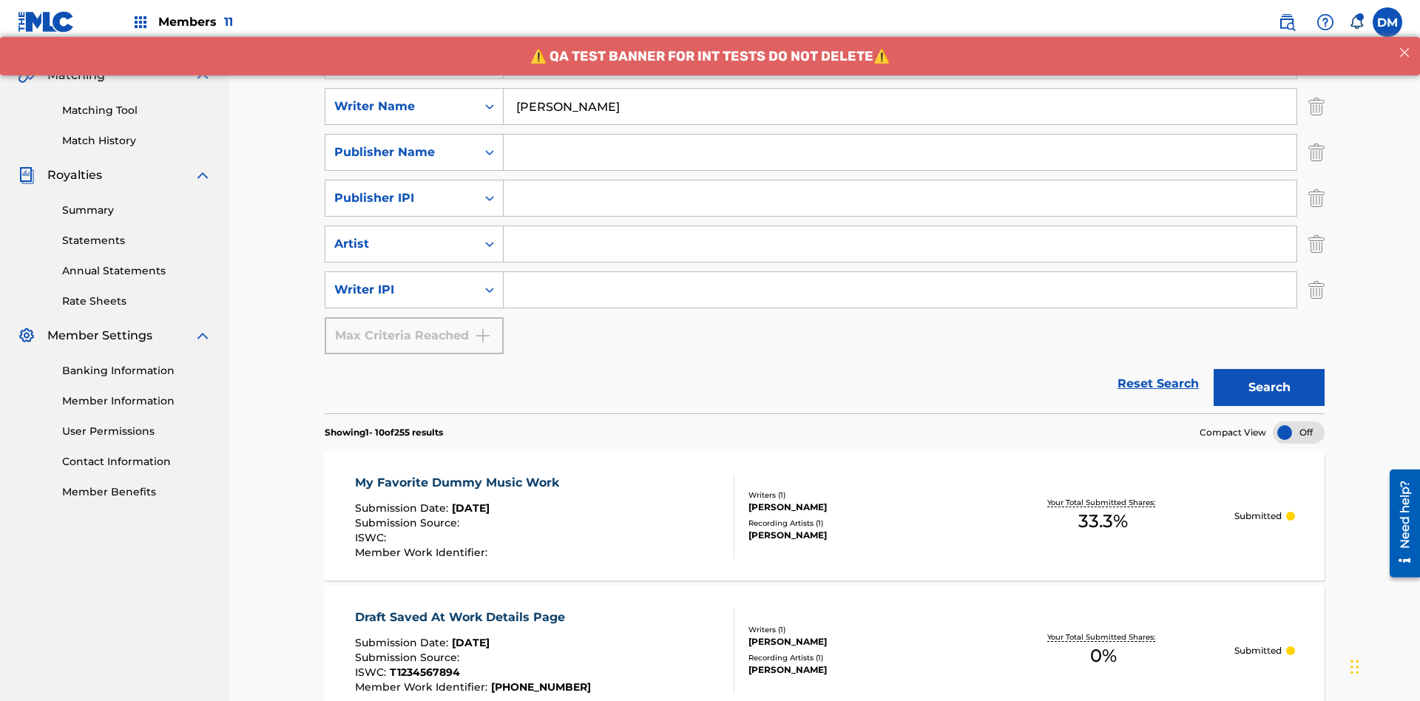
type input "[PERSON_NAME]"
click at [900, 272] on input "Search Form" at bounding box center [900, 290] width 793 height 36
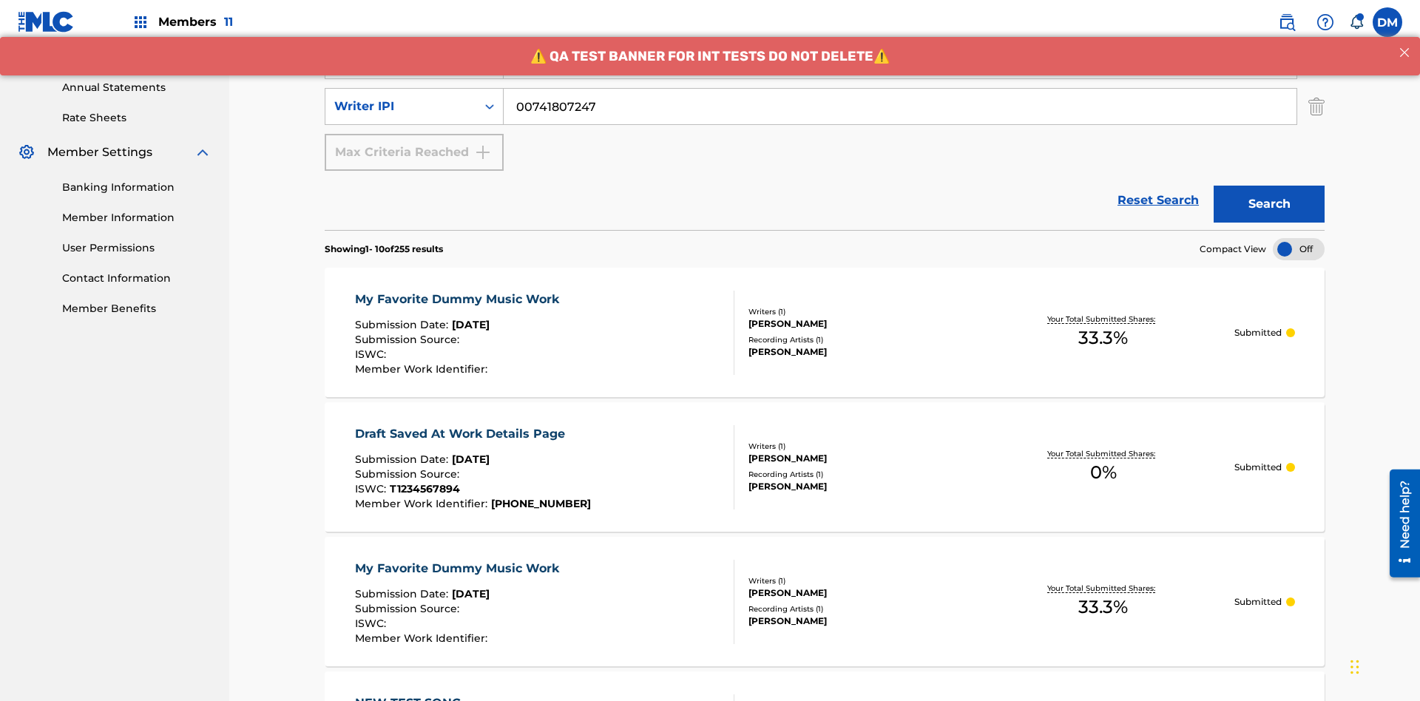
type input "00741807247"
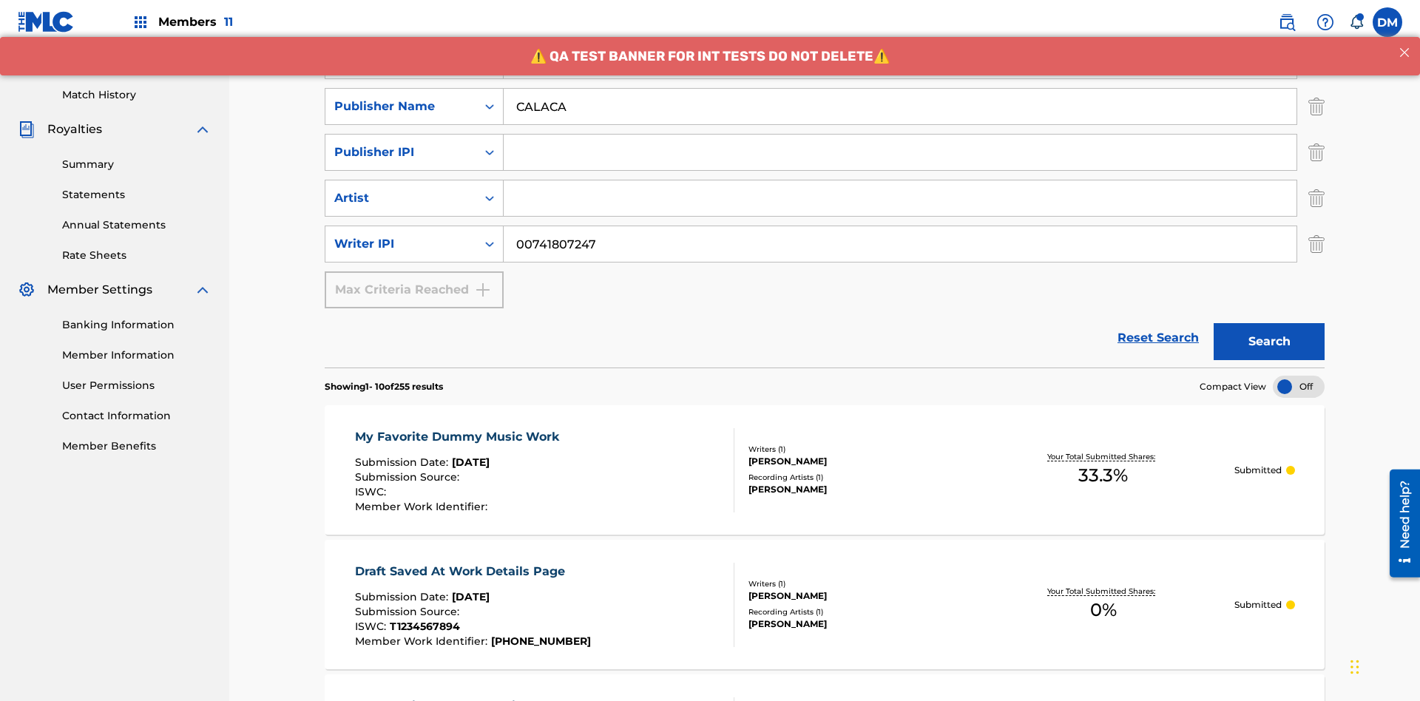
type input "CALACA"
click at [900, 135] on input "Search Form" at bounding box center [900, 153] width 793 height 36
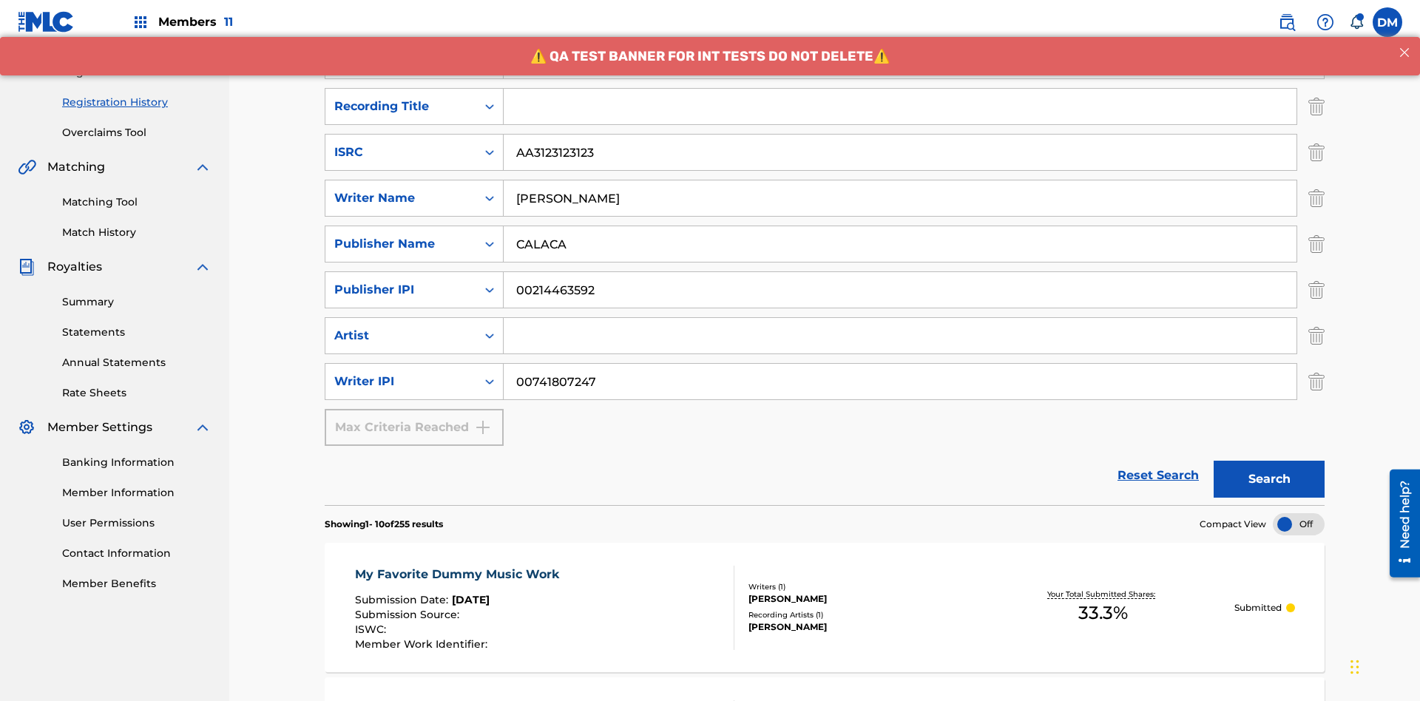
type input "00214463592"
click at [900, 107] on input "Search Form" at bounding box center [900, 107] width 793 height 36
type input "Best Song Ever"
click at [900, 318] on input "Search Form" at bounding box center [900, 336] width 793 height 36
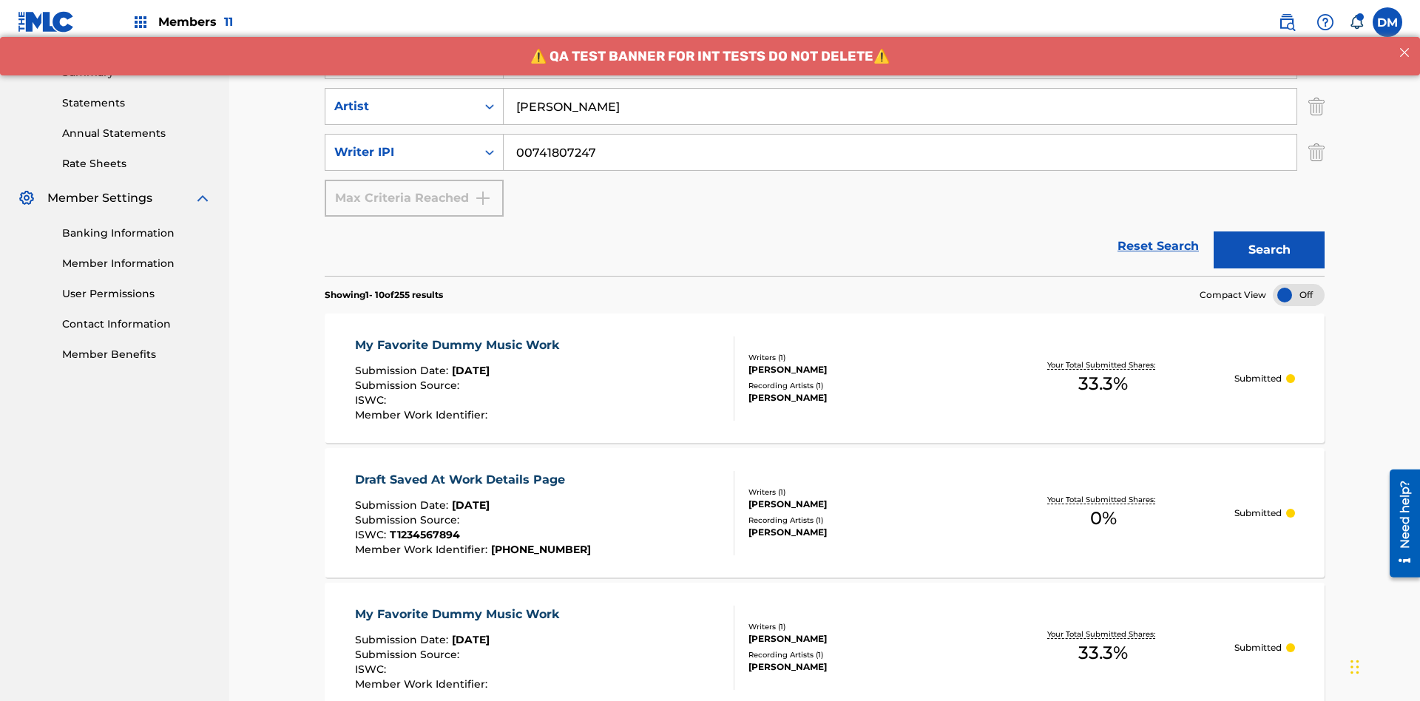
type input "[PERSON_NAME]"
click at [1269, 232] on button "Search" at bounding box center [1269, 250] width 111 height 37
